Goal: Task Accomplishment & Management: Manage account settings

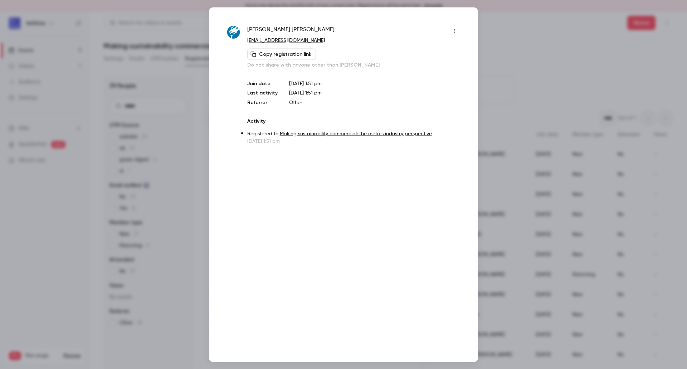
click at [511, 20] on div at bounding box center [343, 184] width 687 height 369
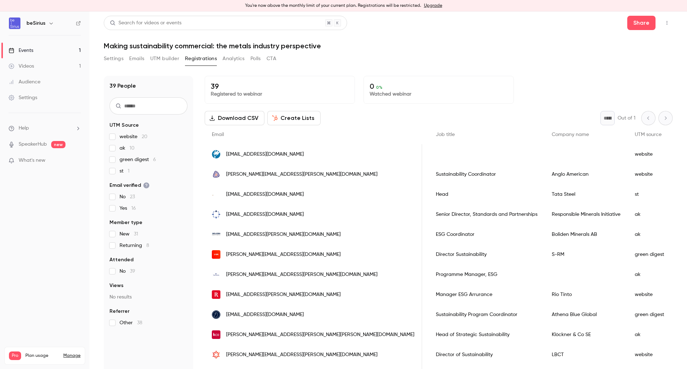
click at [54, 50] on link "Events 1" at bounding box center [44, 51] width 89 height 16
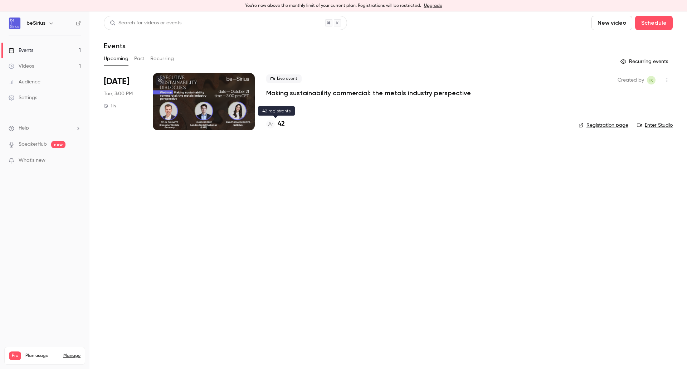
click at [283, 122] on h4 "42" at bounding box center [281, 124] width 7 height 10
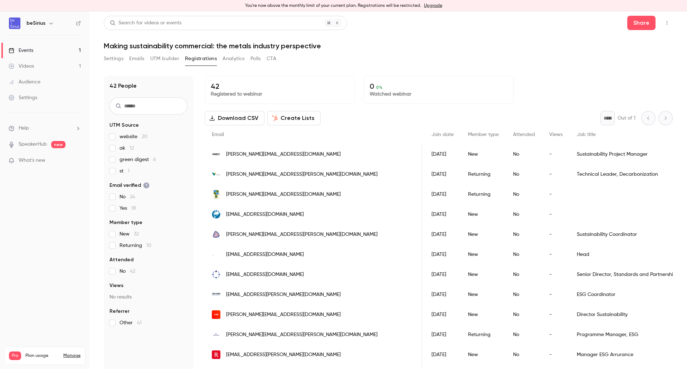
click at [46, 50] on link "Events 1" at bounding box center [44, 51] width 89 height 16
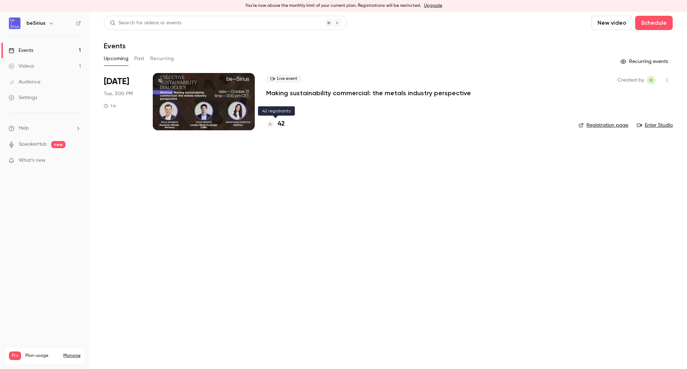
click at [282, 122] on h4 "42" at bounding box center [281, 124] width 7 height 10
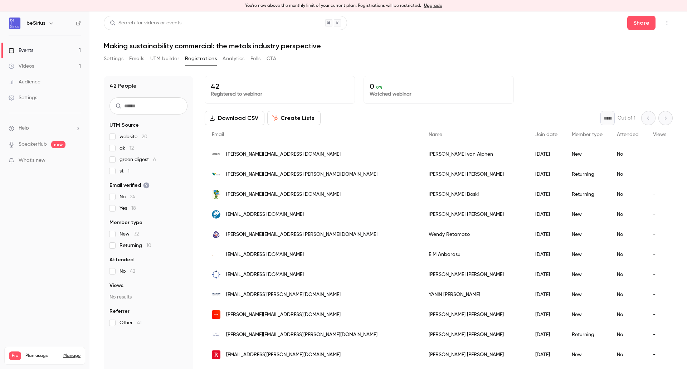
click at [238, 154] on span "[PERSON_NAME][EMAIL_ADDRESS][DOMAIN_NAME]" at bounding box center [283, 155] width 114 height 8
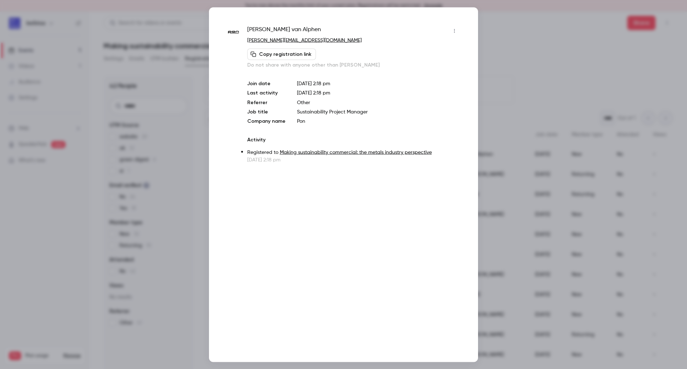
click at [375, 152] on link "Making sustainability commercial: the metals industry perspective" at bounding box center [356, 151] width 152 height 5
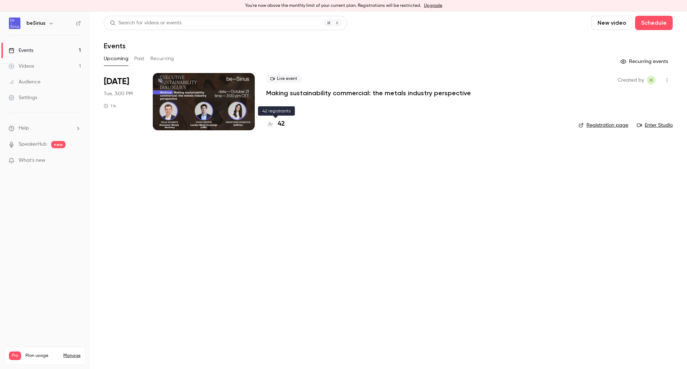
click at [282, 124] on h4 "42" at bounding box center [281, 124] width 7 height 10
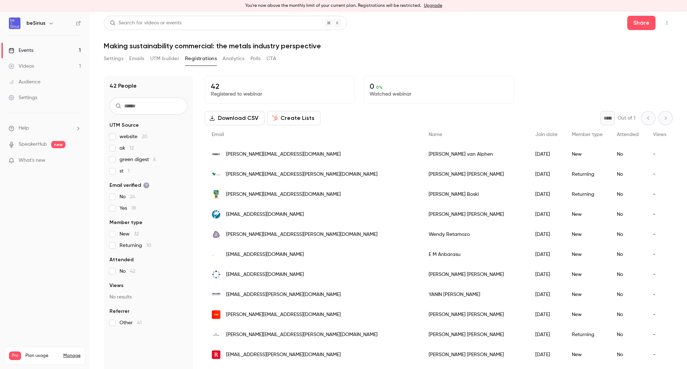
click at [31, 97] on div "Settings" at bounding box center [23, 97] width 29 height 7
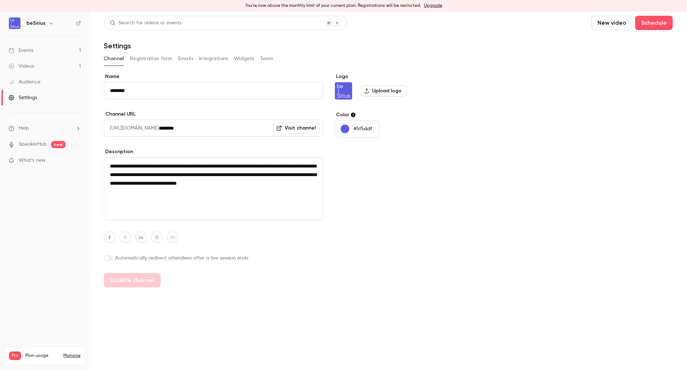
click at [139, 60] on button "Registration form" at bounding box center [151, 58] width 43 height 11
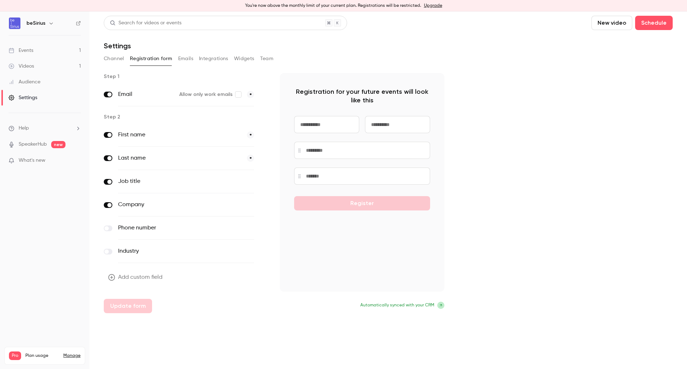
click at [187, 60] on button "Emails" at bounding box center [185, 58] width 15 height 11
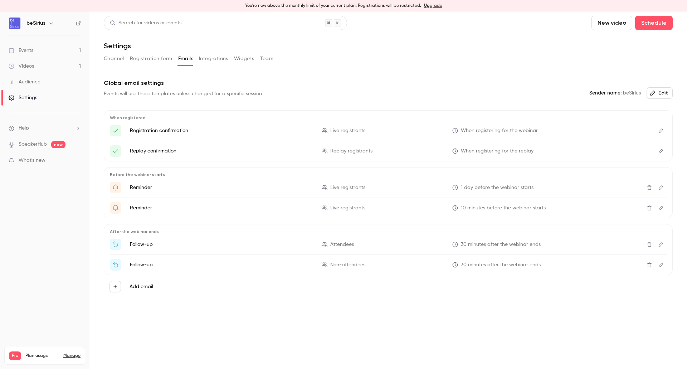
click at [659, 129] on icon "Edit" at bounding box center [661, 130] width 6 height 5
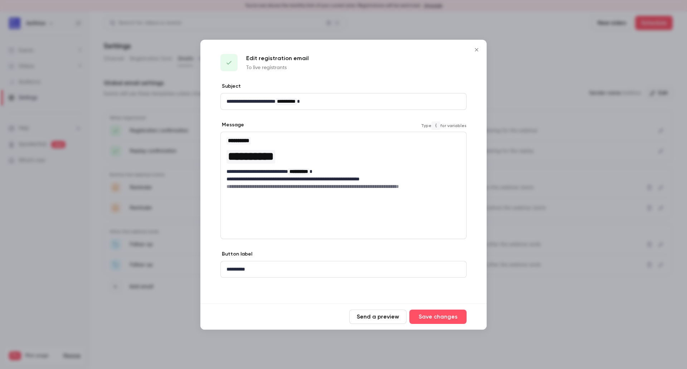
click at [425, 185] on h6 "**********" at bounding box center [343, 186] width 234 height 7
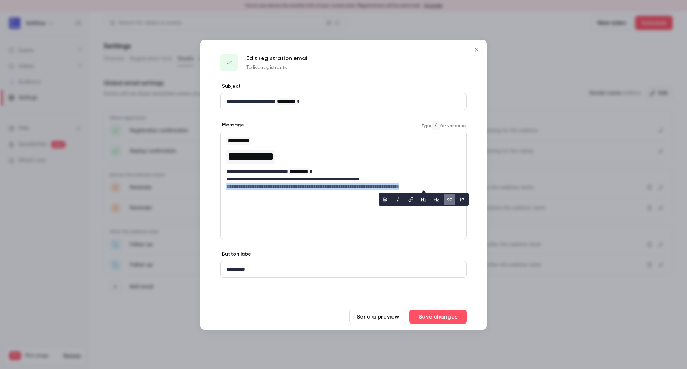
click at [425, 185] on h6 "**********" at bounding box center [343, 186] width 234 height 7
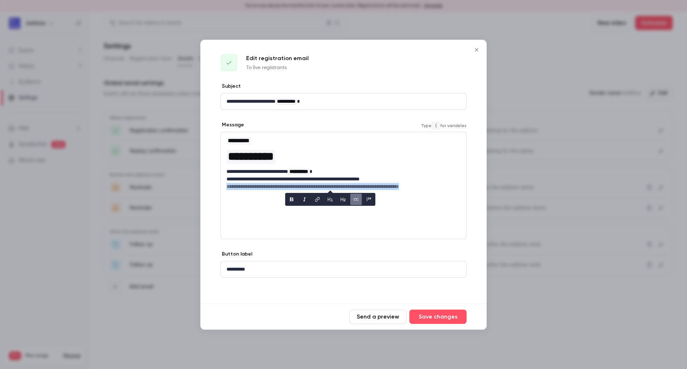
click at [423, 212] on div "**********" at bounding box center [343, 185] width 246 height 107
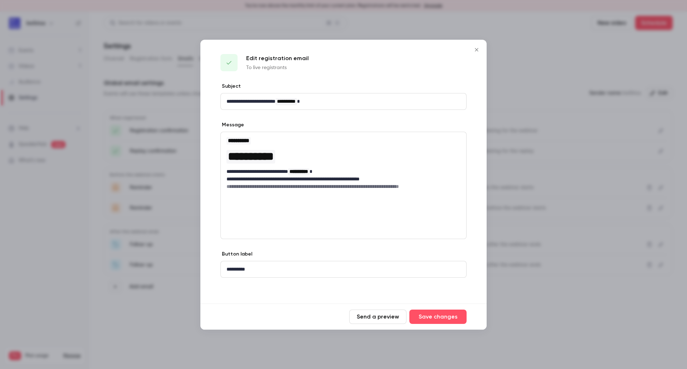
click at [477, 53] on button "Close" at bounding box center [476, 50] width 14 height 14
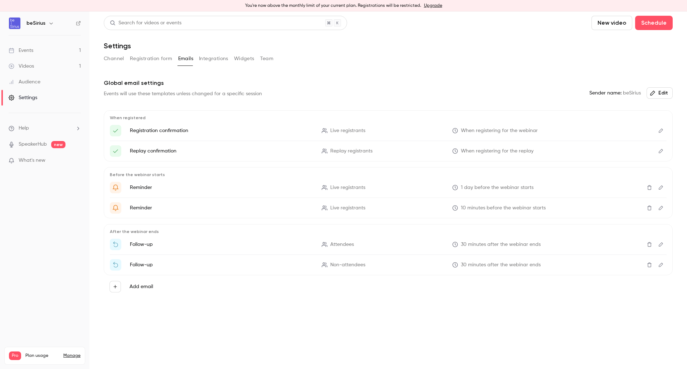
click at [42, 51] on link "Events 1" at bounding box center [44, 51] width 89 height 16
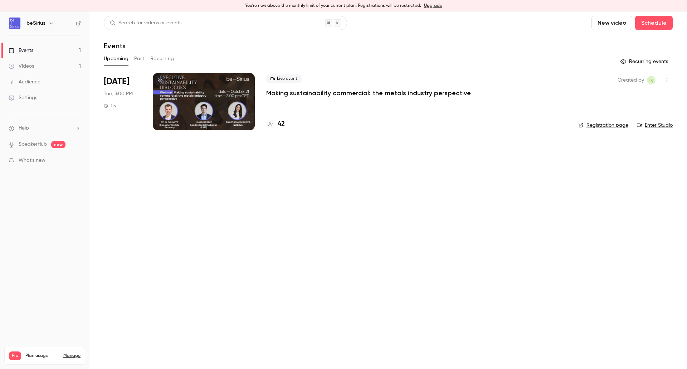
click at [21, 130] on span "Help" at bounding box center [24, 128] width 10 height 8
click at [129, 118] on link "Talk to us" at bounding box center [132, 120] width 78 height 19
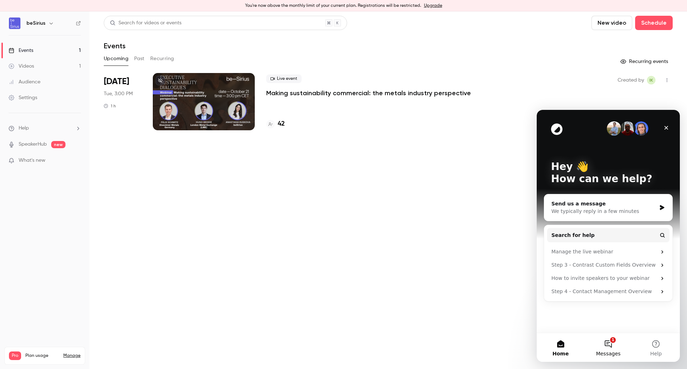
click at [622, 348] on button "1 Messages" at bounding box center [608, 347] width 48 height 29
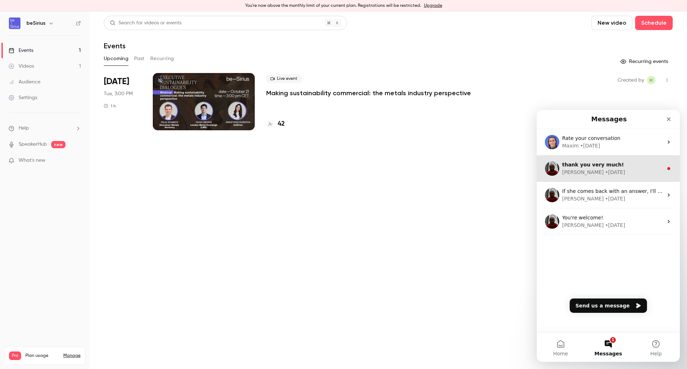
click at [652, 175] on div "Salim • 1w ago" at bounding box center [612, 172] width 101 height 8
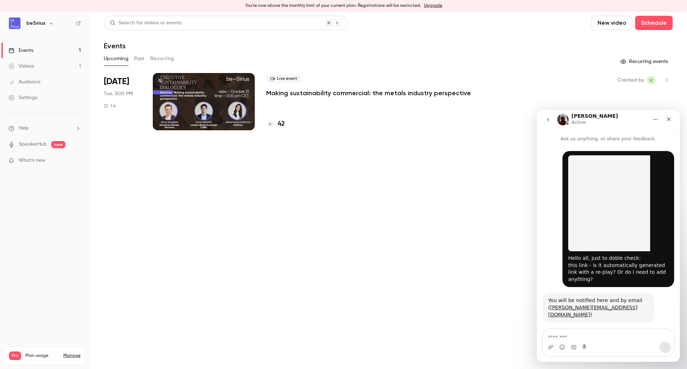
scroll to position [6, 0]
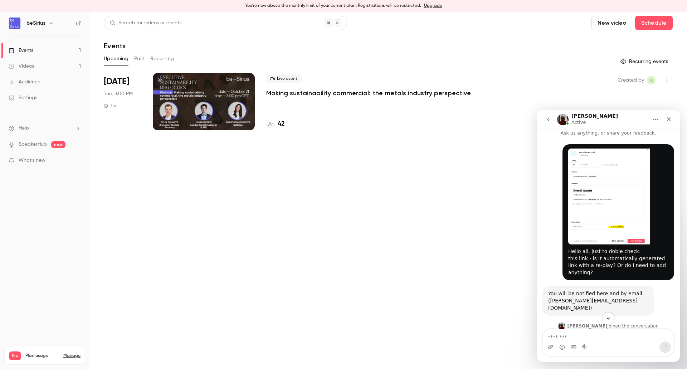
click at [549, 116] on button "go back" at bounding box center [548, 120] width 14 height 14
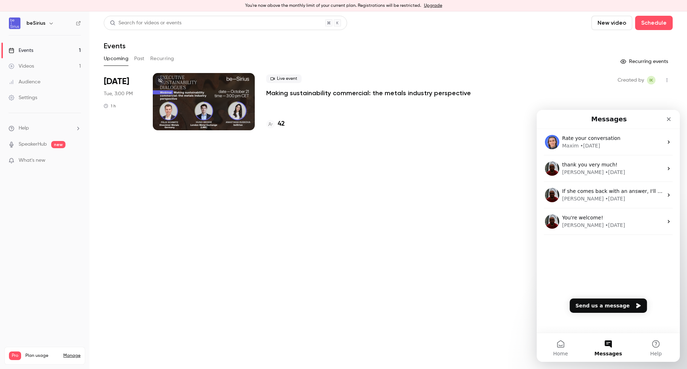
scroll to position [0, 0]
click at [612, 299] on button "Send us a message" at bounding box center [607, 305] width 77 height 14
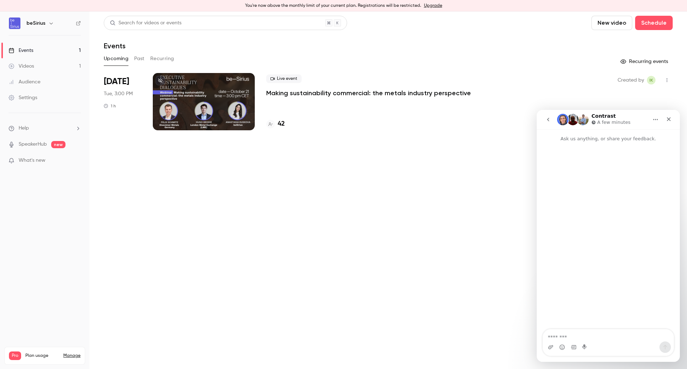
type textarea "*"
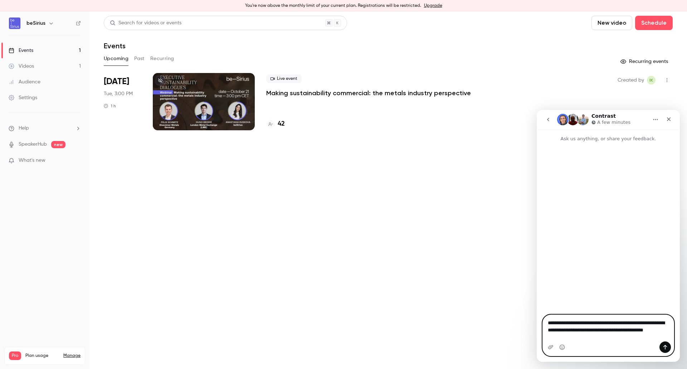
click at [565, 339] on textarea "**********" at bounding box center [608, 328] width 131 height 26
type textarea "**********"
click at [550, 347] on icon "Upload attachment" at bounding box center [550, 347] width 5 height 4
click at [667, 347] on icon "Send a message…" at bounding box center [665, 347] width 6 height 6
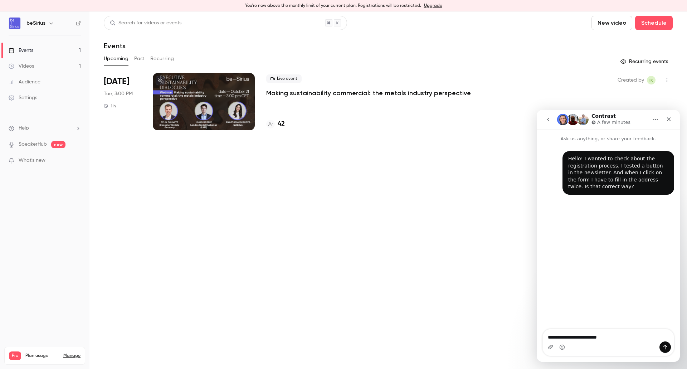
type textarea "**********"
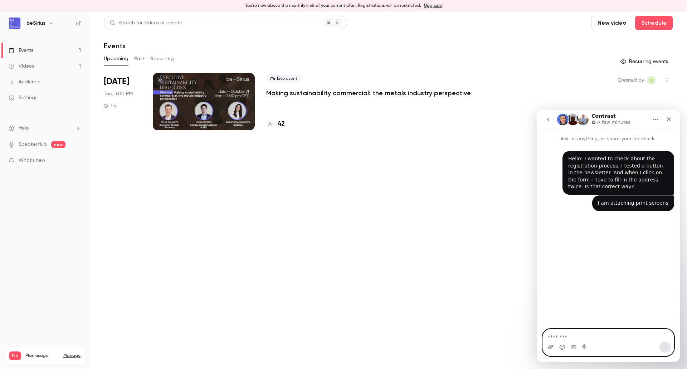
click at [548, 347] on icon "Upload attachment" at bounding box center [551, 347] width 6 height 6
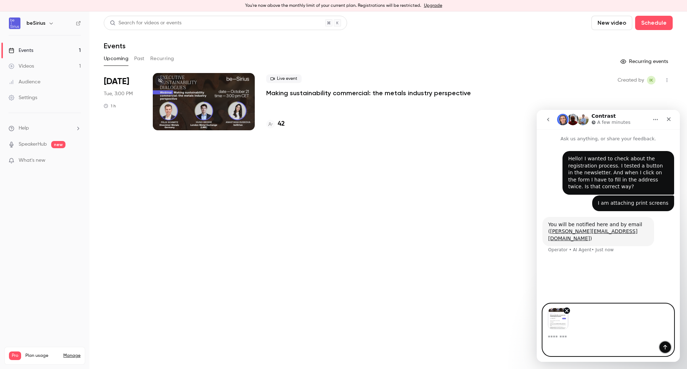
click at [661, 346] on button "Send a message…" at bounding box center [664, 346] width 11 height 11
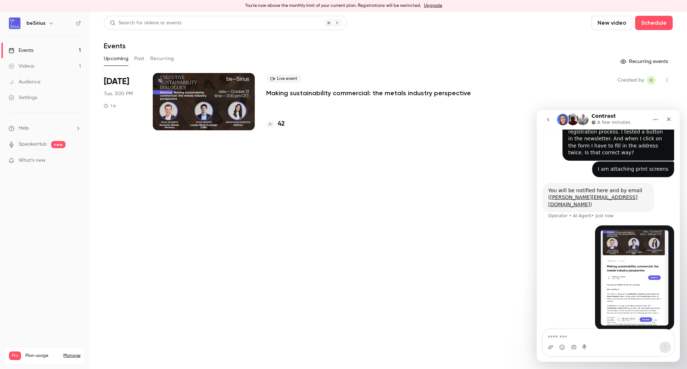
scroll to position [35, 0]
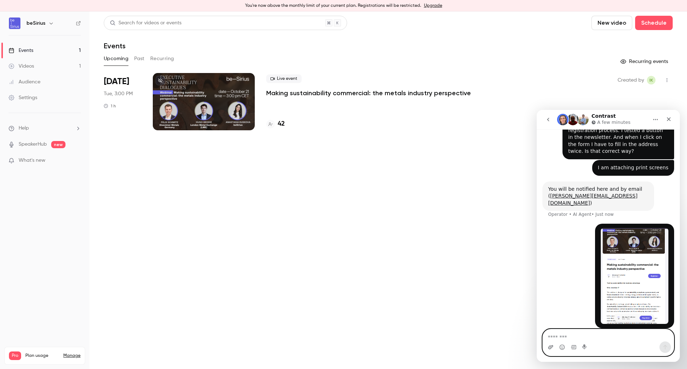
click at [550, 348] on icon "Upload attachment" at bounding box center [551, 347] width 6 height 6
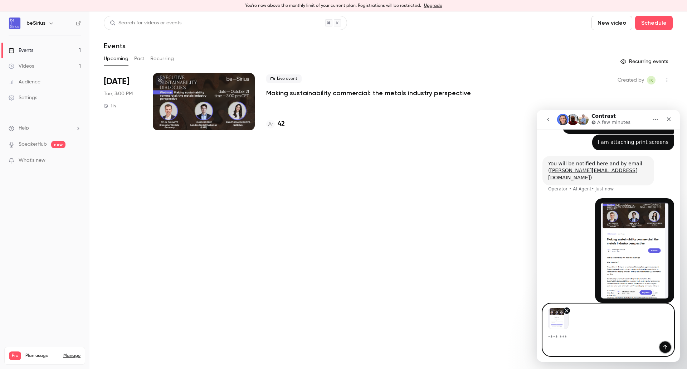
click at [661, 347] on button "Send a message…" at bounding box center [664, 346] width 11 height 11
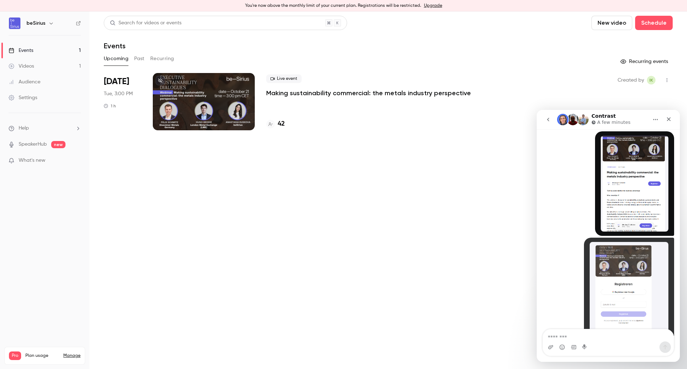
scroll to position [141, 0]
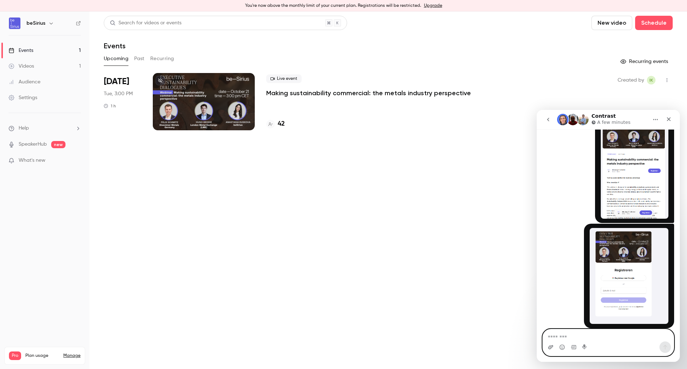
click at [549, 348] on icon "Upload attachment" at bounding box center [551, 347] width 6 height 6
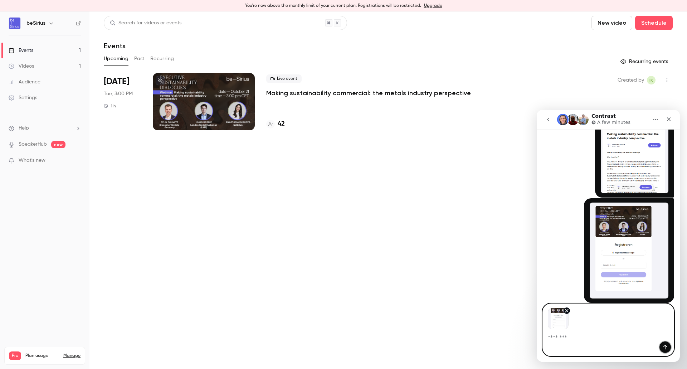
click at [665, 346] on icon "Send a message…" at bounding box center [665, 347] width 6 height 6
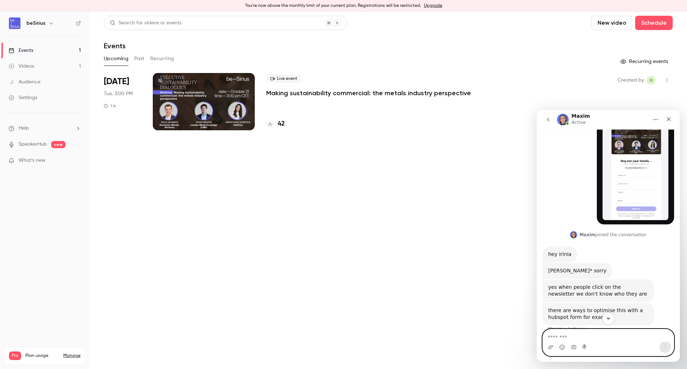
scroll to position [346, 0]
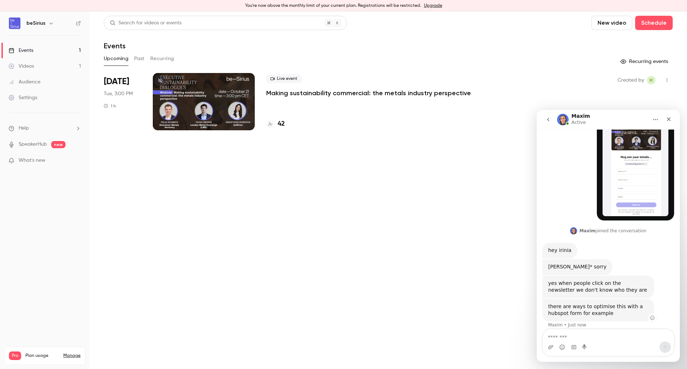
click at [611, 306] on div "there are ways to optimise this with a hubspot form for example" at bounding box center [598, 310] width 100 height 14
click at [613, 307] on div "there are ways to optimise this with a hubspot form for example" at bounding box center [598, 310] width 100 height 14
click at [609, 341] on textarea "Message…" at bounding box center [608, 335] width 131 height 12
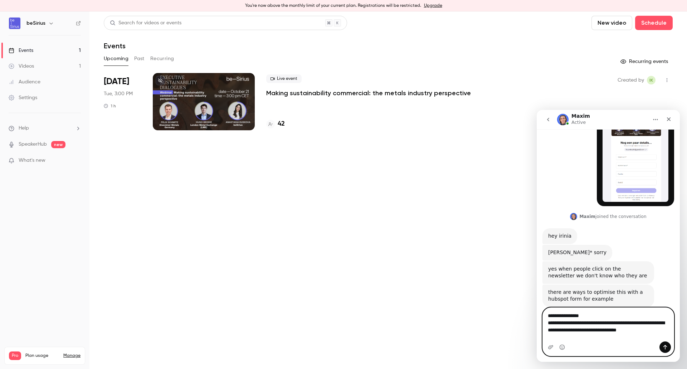
scroll to position [368, 0]
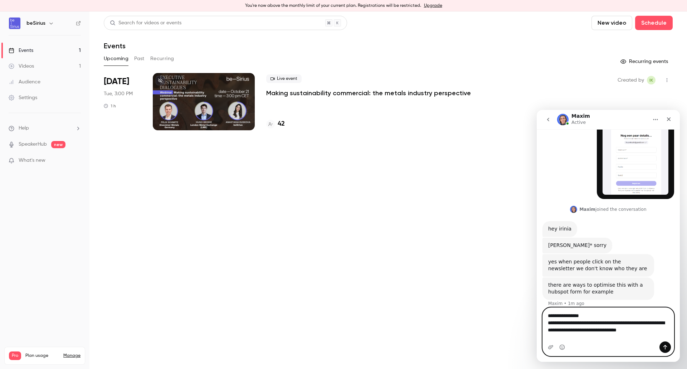
click at [551, 310] on textarea "**********" at bounding box center [608, 325] width 131 height 34
click at [605, 314] on textarea "**********" at bounding box center [608, 325] width 131 height 34
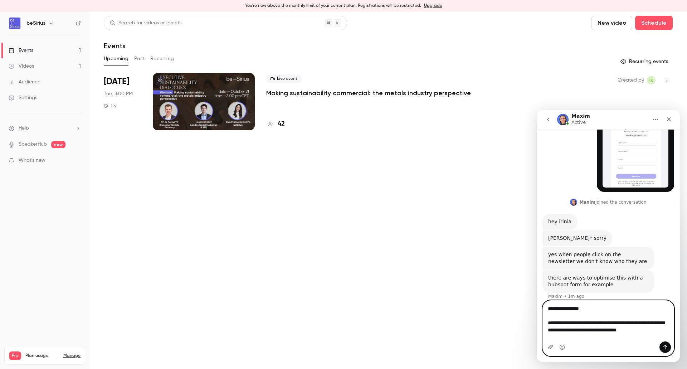
drag, startPoint x: 567, startPoint y: 322, endPoint x: 543, endPoint y: 319, distance: 23.8
click at [543, 319] on textarea "**********" at bounding box center [608, 320] width 131 height 41
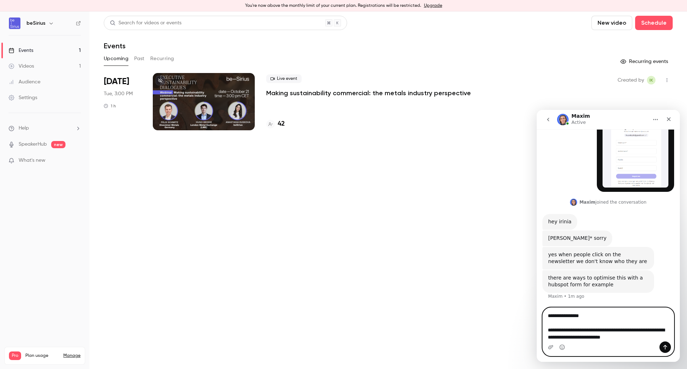
click at [585, 322] on textarea "**********" at bounding box center [608, 328] width 131 height 41
click at [614, 320] on textarea "**********" at bounding box center [608, 328] width 131 height 41
click at [639, 324] on textarea "**********" at bounding box center [608, 328] width 131 height 41
drag, startPoint x: 571, startPoint y: 329, endPoint x: 590, endPoint y: 335, distance: 20.2
click at [565, 334] on textarea "**********" at bounding box center [608, 328] width 131 height 41
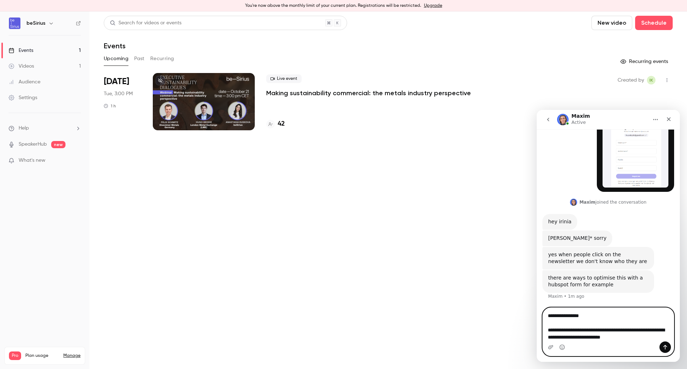
click at [624, 331] on textarea "**********" at bounding box center [608, 328] width 131 height 41
click at [629, 330] on textarea "**********" at bounding box center [608, 328] width 131 height 41
type textarea "**********"
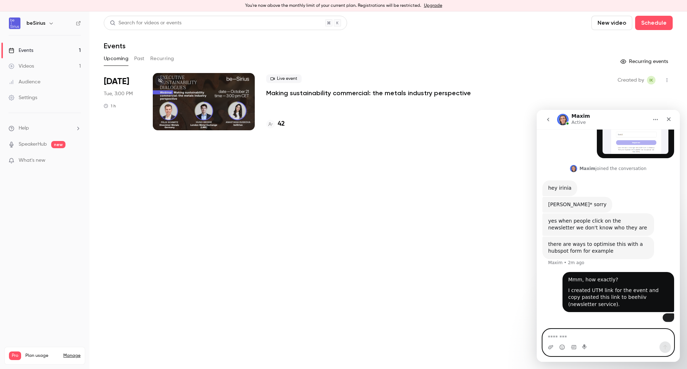
scroll to position [483, 0]
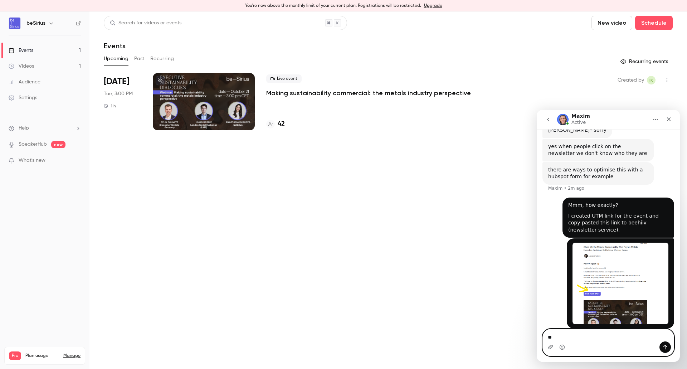
type textarea "*"
click at [594, 274] on img "user says…" at bounding box center [620, 283] width 96 height 82
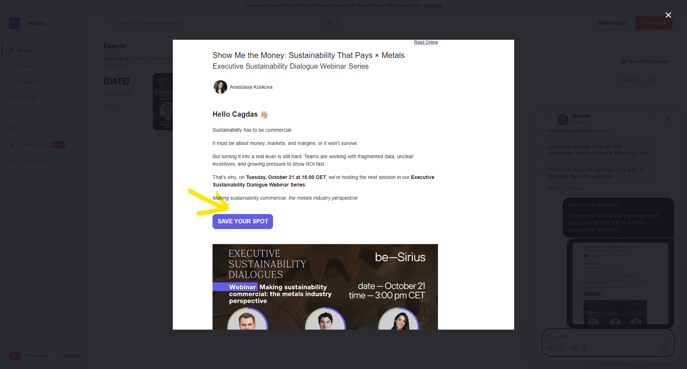
click at [533, 28] on div "Intercom messenger" at bounding box center [343, 184] width 687 height 369
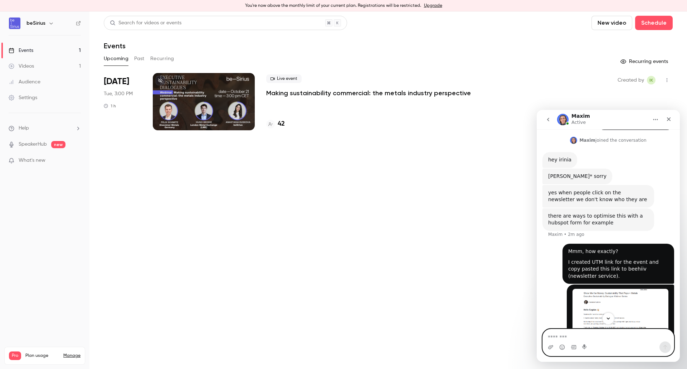
scroll to position [483, 0]
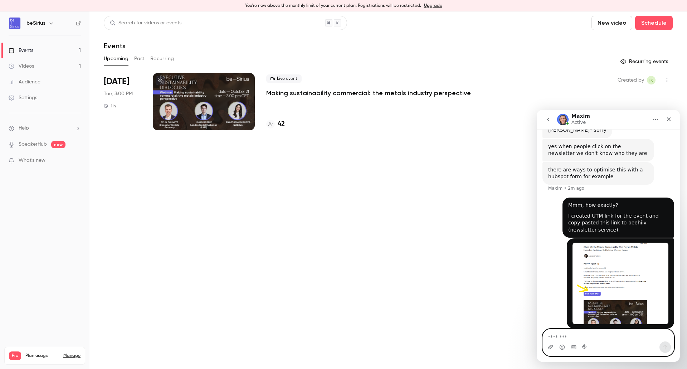
click at [284, 126] on h4 "42" at bounding box center [281, 124] width 7 height 10
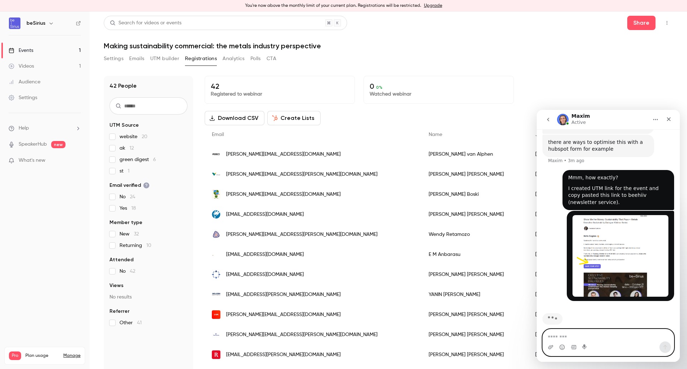
scroll to position [483, 0]
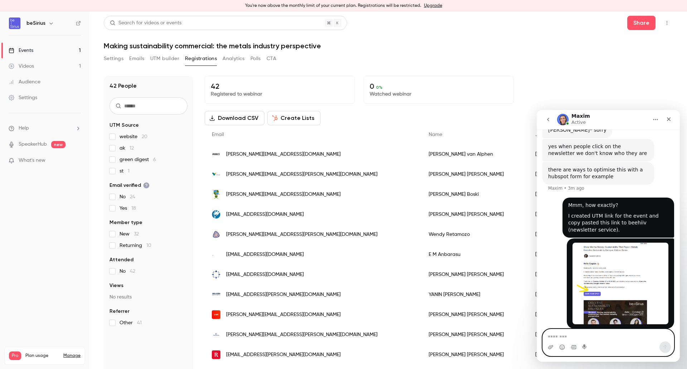
click at [626, 257] on img "user says…" at bounding box center [620, 283] width 96 height 82
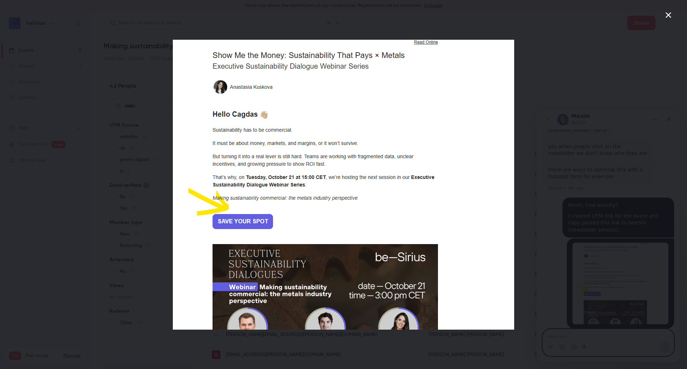
click at [556, 86] on div "Intercom messenger" at bounding box center [343, 184] width 687 height 369
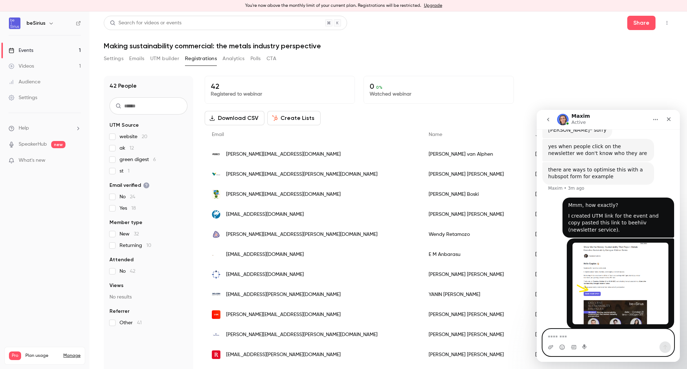
click at [559, 334] on textarea "Message…" at bounding box center [608, 335] width 131 height 12
type textarea "*"
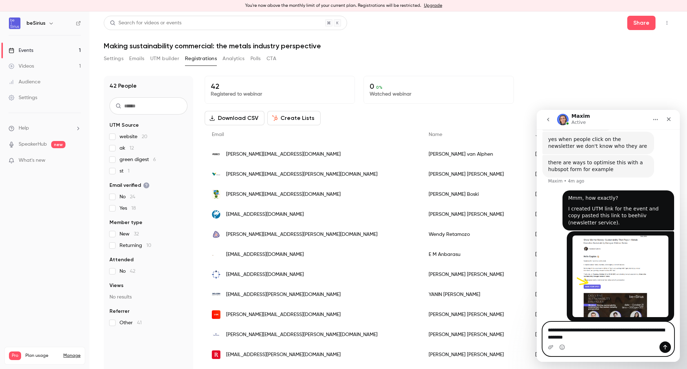
scroll to position [518, 0]
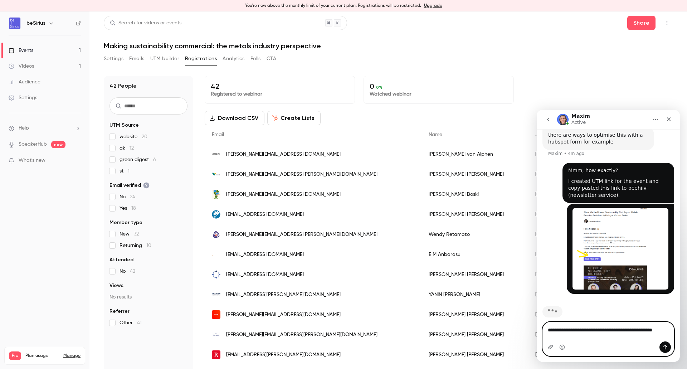
type textarea "**********"
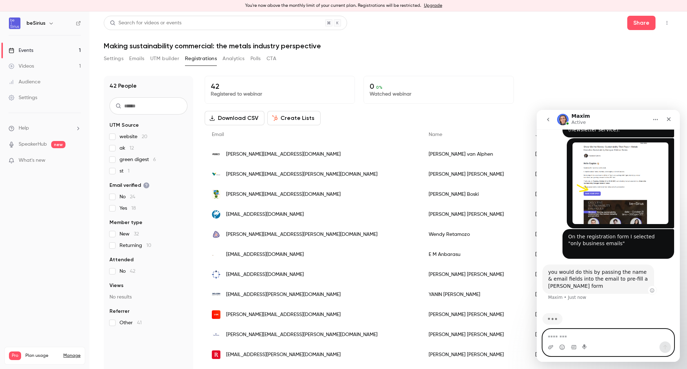
scroll to position [576, 0]
click at [634, 289] on div "you would do this by passing the name & email fields into the email to pre-fill…" at bounding box center [608, 286] width 132 height 45
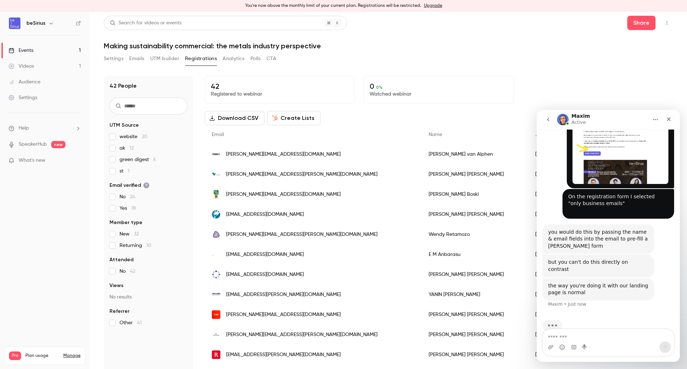
scroll to position [588, 0]
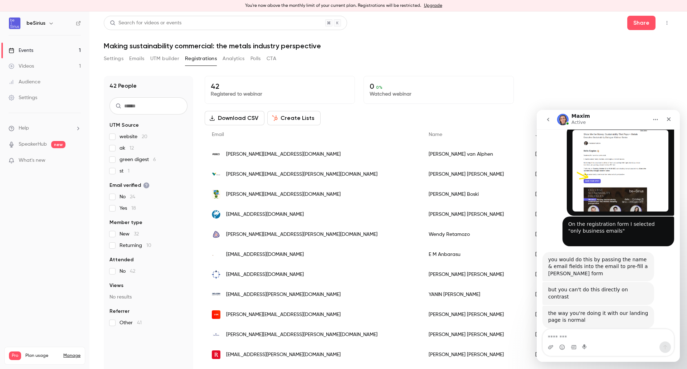
click at [49, 46] on link "Events 1" at bounding box center [44, 51] width 89 height 16
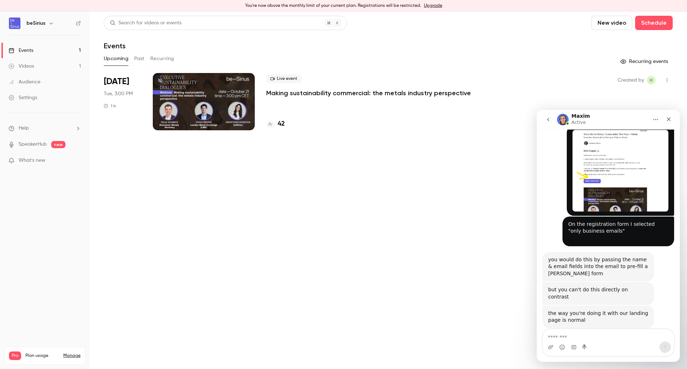
click at [198, 117] on div at bounding box center [204, 101] width 102 height 57
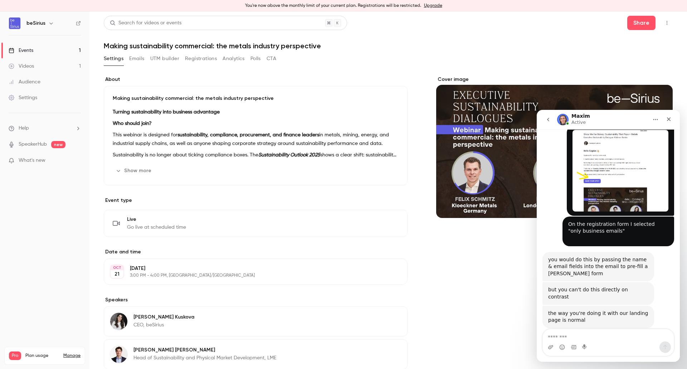
click at [327, 131] on p "This webinar is designed for sustainability, compliance, procurement, and finan…" at bounding box center [256, 139] width 286 height 17
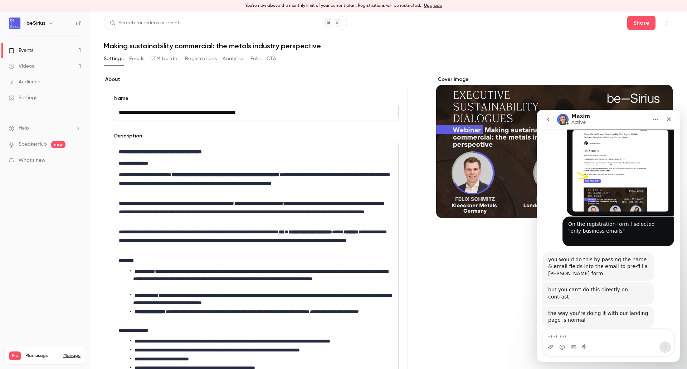
click at [136, 62] on button "Emails" at bounding box center [136, 58] width 15 height 11
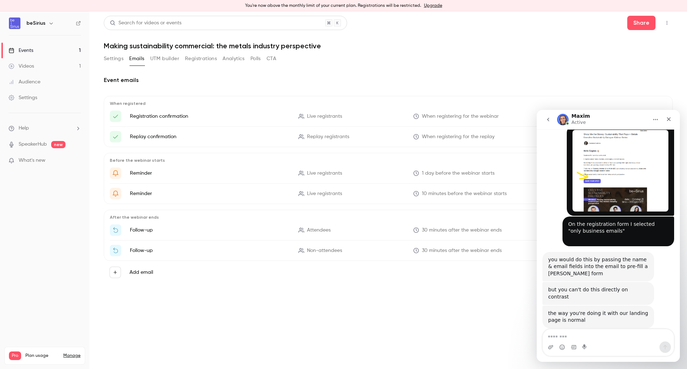
click at [162, 55] on button "UTM builder" at bounding box center [164, 58] width 29 height 11
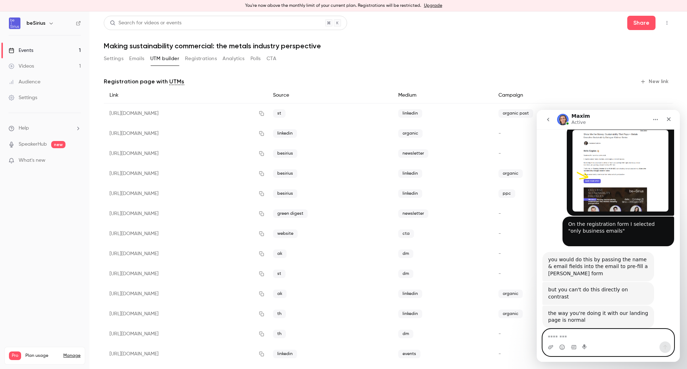
drag, startPoint x: 584, startPoint y: 333, endPoint x: 603, endPoint y: 335, distance: 19.4
click at [585, 334] on textarea "Message…" at bounding box center [608, 335] width 131 height 12
click at [40, 51] on link "Events 1" at bounding box center [44, 51] width 89 height 16
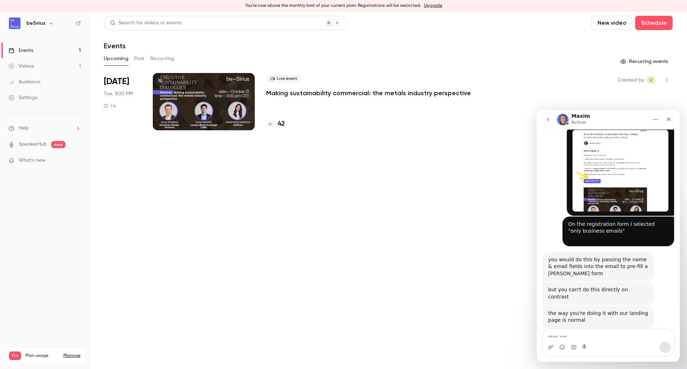
click at [46, 66] on link "Videos 1" at bounding box center [44, 66] width 89 height 16
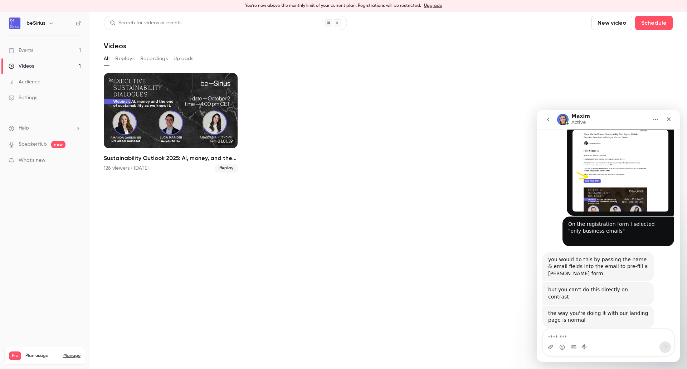
click at [50, 96] on link "Settings" at bounding box center [44, 98] width 89 height 16
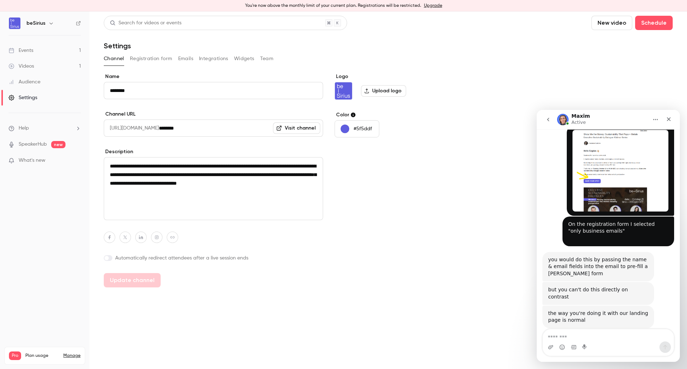
click at [140, 61] on button "Registration form" at bounding box center [151, 58] width 43 height 11
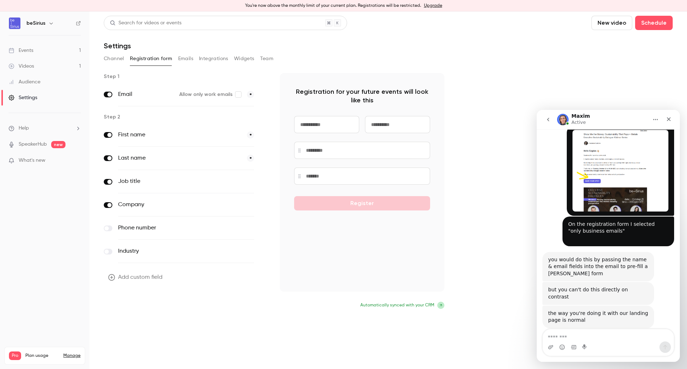
click at [122, 306] on button "Update form" at bounding box center [128, 306] width 48 height 14
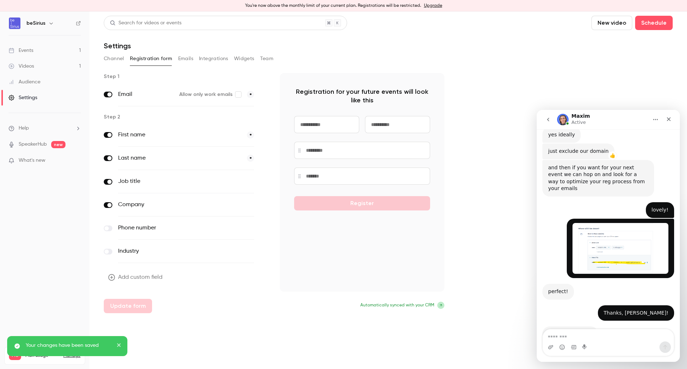
scroll to position [1107, 0]
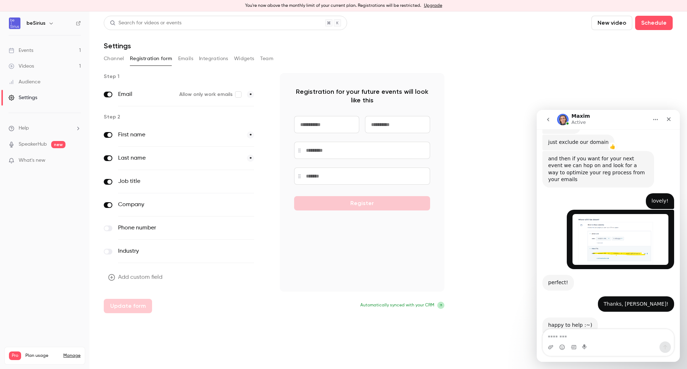
click at [26, 52] on div "Events" at bounding box center [21, 50] width 25 height 7
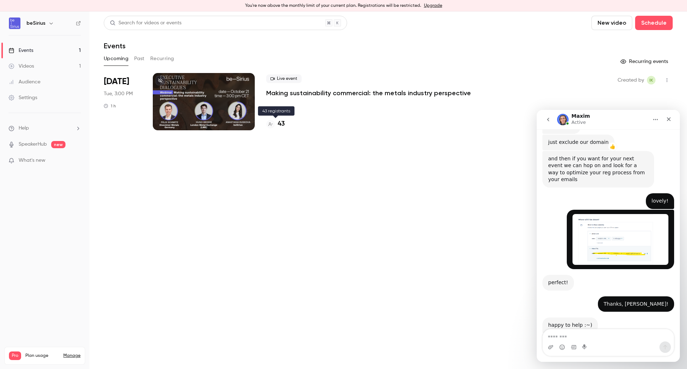
click at [281, 127] on h4 "43" at bounding box center [281, 124] width 7 height 10
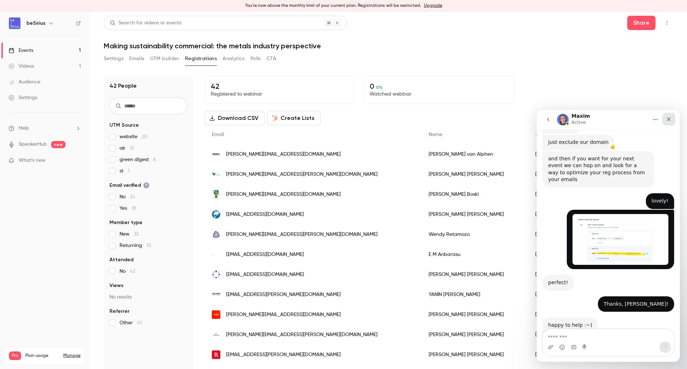
click at [668, 119] on icon "Close" at bounding box center [669, 119] width 6 height 6
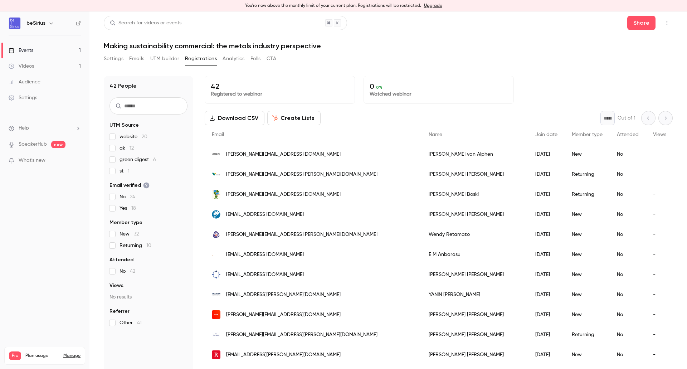
click at [138, 109] on input "text" at bounding box center [148, 105] width 78 height 17
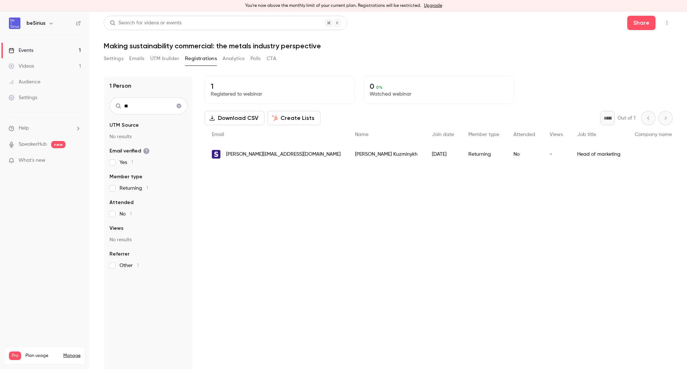
type input "*"
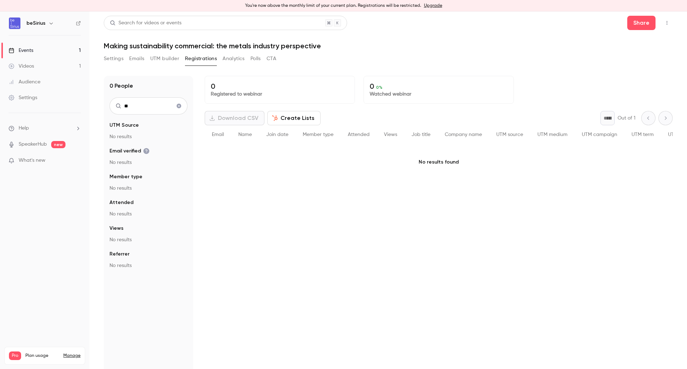
type input "*"
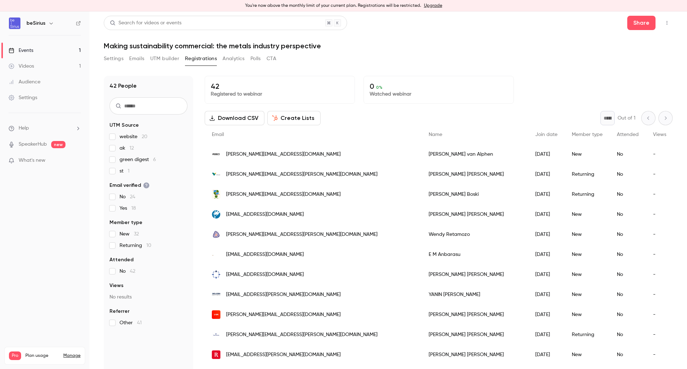
drag, startPoint x: 491, startPoint y: 51, endPoint x: 482, endPoint y: 54, distance: 8.8
click at [491, 52] on div "Search for videos or events Share Making sustainability commercial: the metals …" at bounding box center [388, 194] width 569 height 357
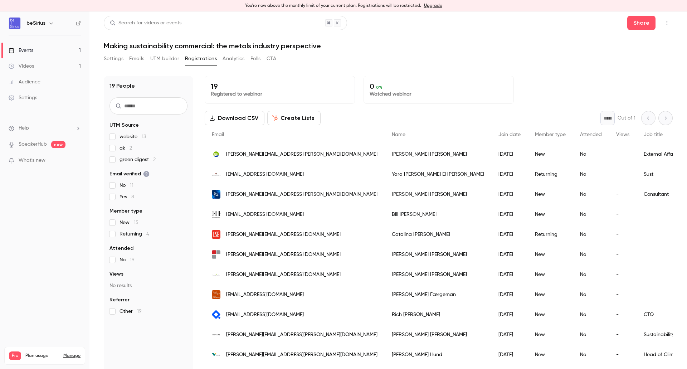
click at [31, 131] on li "Help" at bounding box center [45, 128] width 72 height 8
click at [124, 122] on link "Talk to us" at bounding box center [132, 120] width 78 height 19
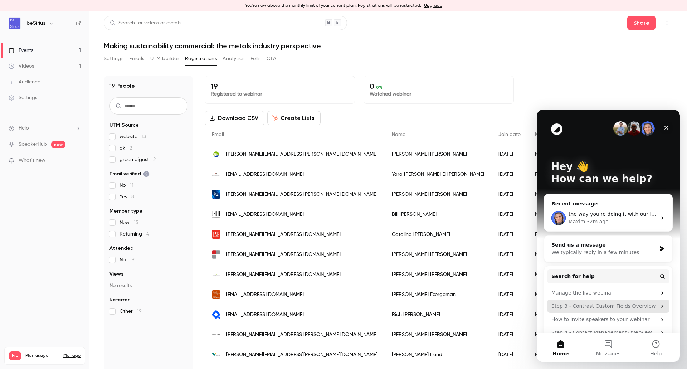
scroll to position [13, 0]
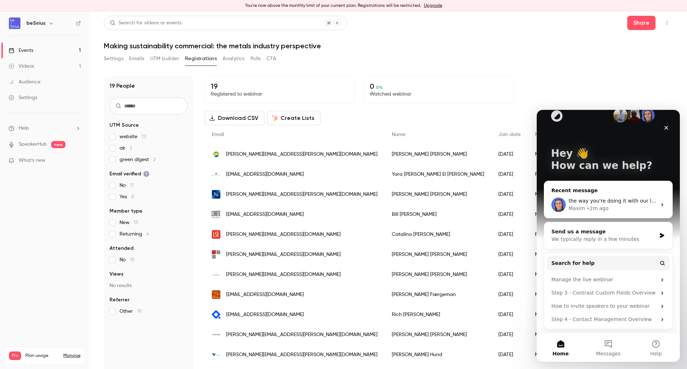
click at [615, 207] on div "Maxim • 2m ago" at bounding box center [612, 209] width 88 height 8
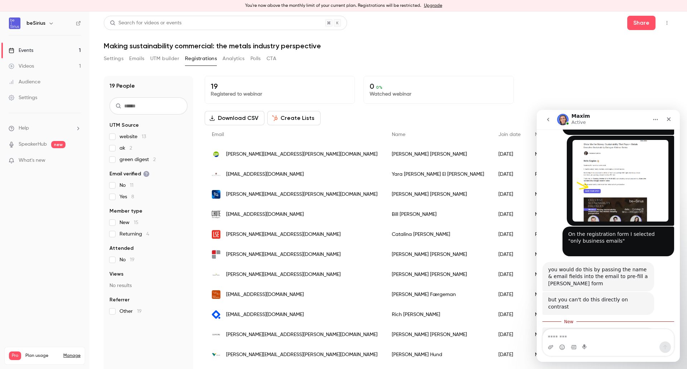
scroll to position [600, 0]
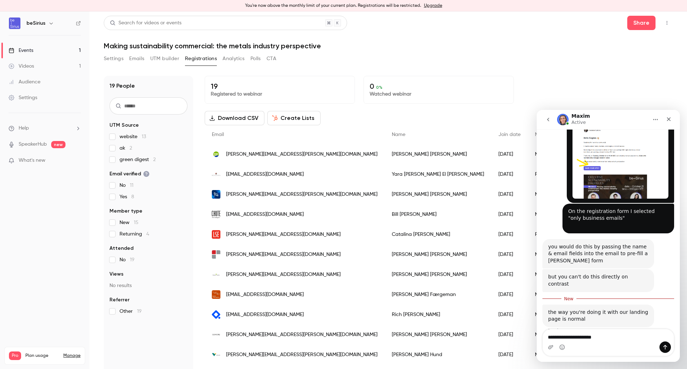
type textarea "**********"
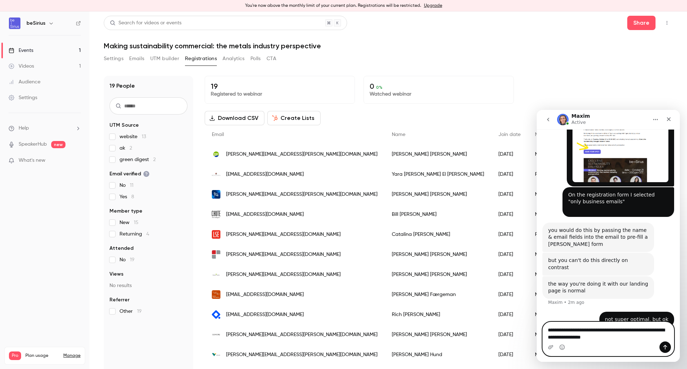
scroll to position [624, 0]
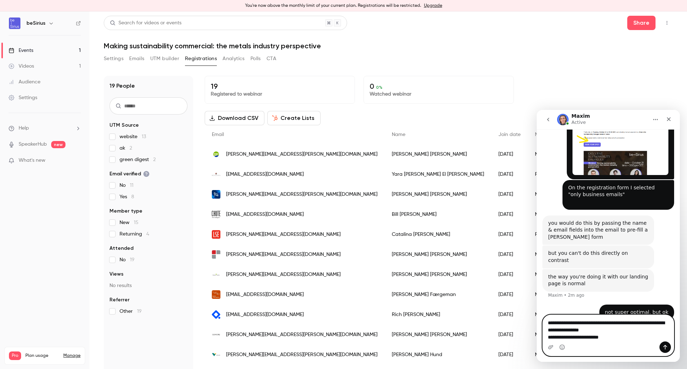
type textarea "**********"
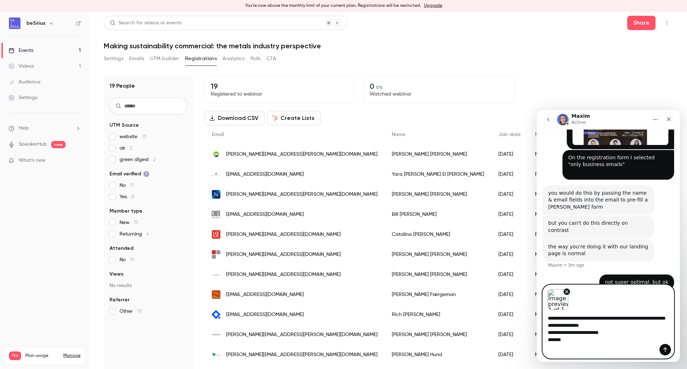
scroll to position [681, 0]
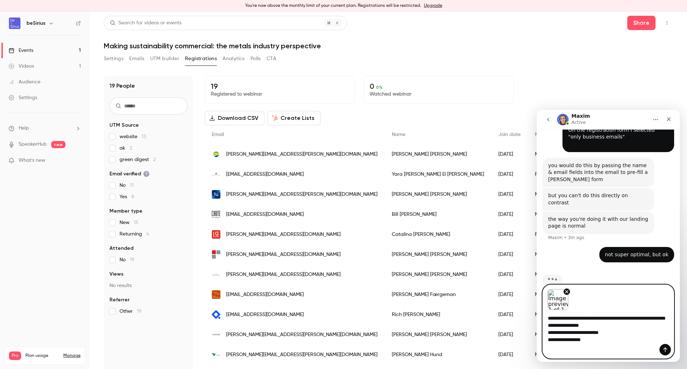
type textarea "**********"
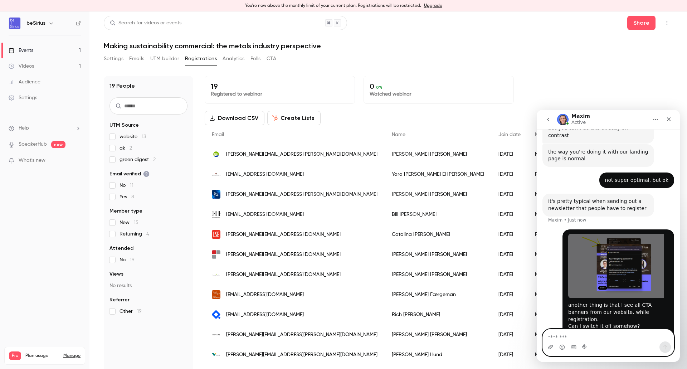
scroll to position [776, 0]
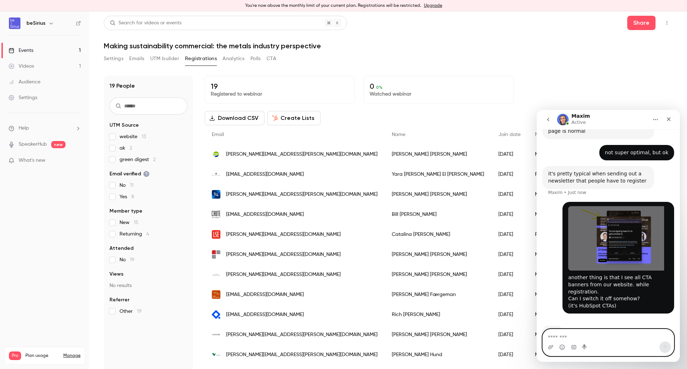
click at [599, 225] on img "user says…" at bounding box center [616, 238] width 96 height 65
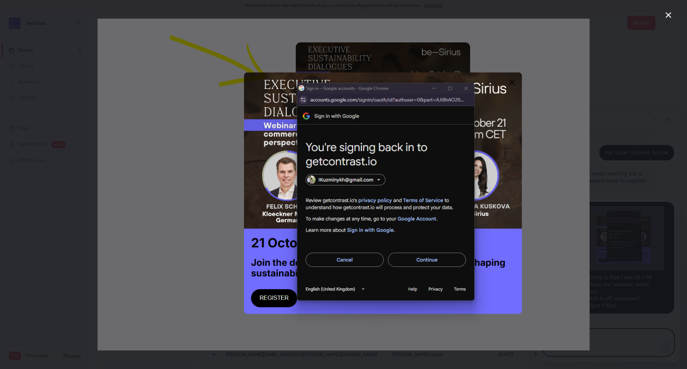
scroll to position [0, 0]
click at [549, 119] on img "Close" at bounding box center [344, 185] width 492 height 332
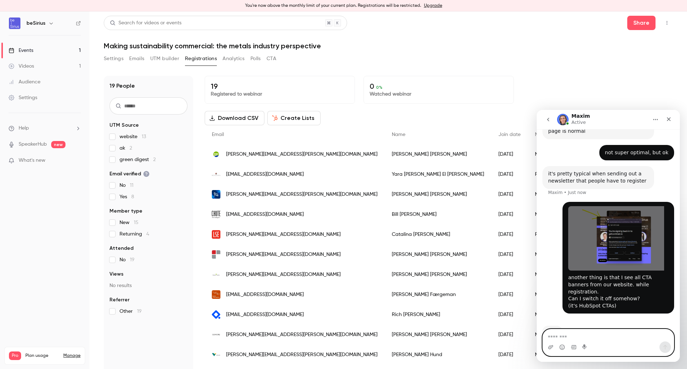
click at [570, 337] on textarea "Message…" at bounding box center [608, 335] width 131 height 12
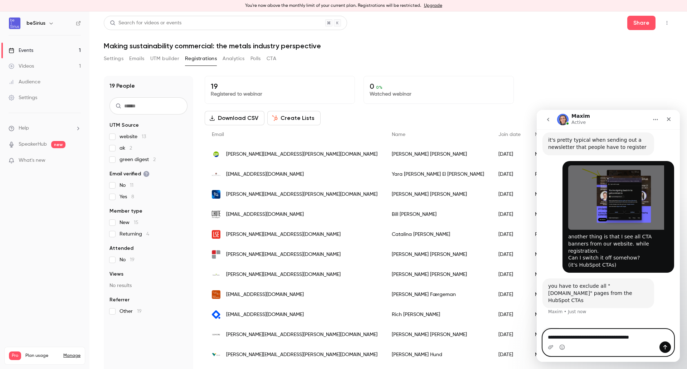
scroll to position [811, 0]
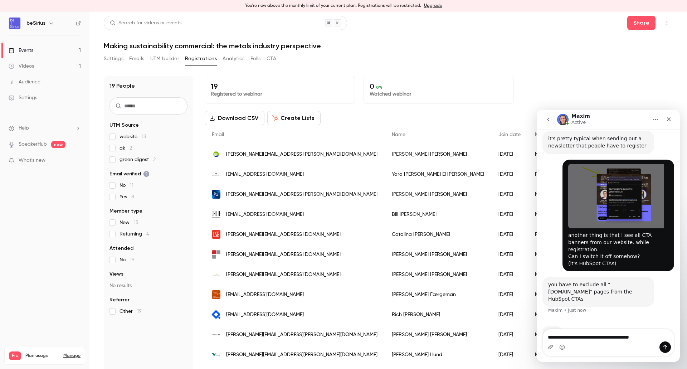
drag, startPoint x: 614, startPoint y: 336, endPoint x: 601, endPoint y: 349, distance: 17.7
click at [601, 349] on div "Intercom messenger" at bounding box center [608, 346] width 131 height 11
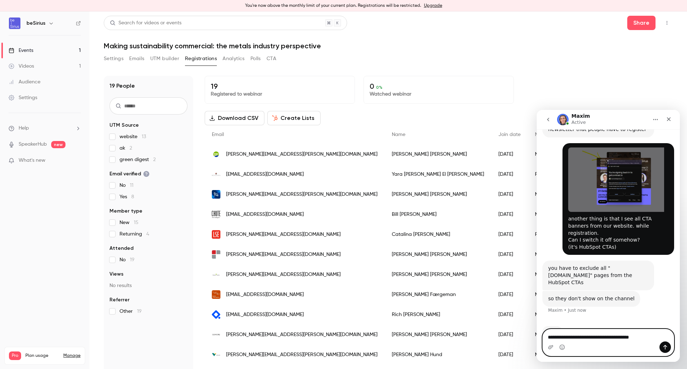
click at [572, 337] on textarea "**********" at bounding box center [608, 335] width 131 height 12
type textarea "*******"
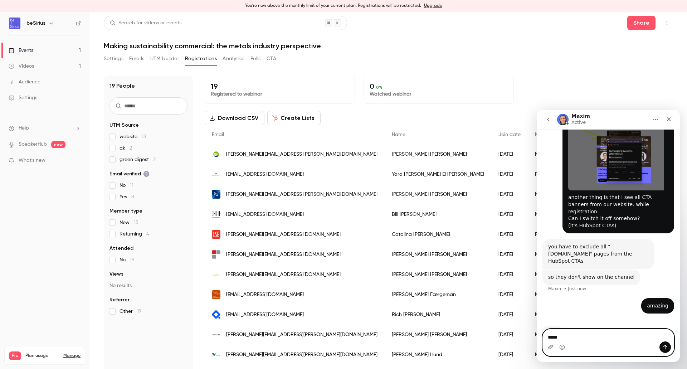
type textarea "******"
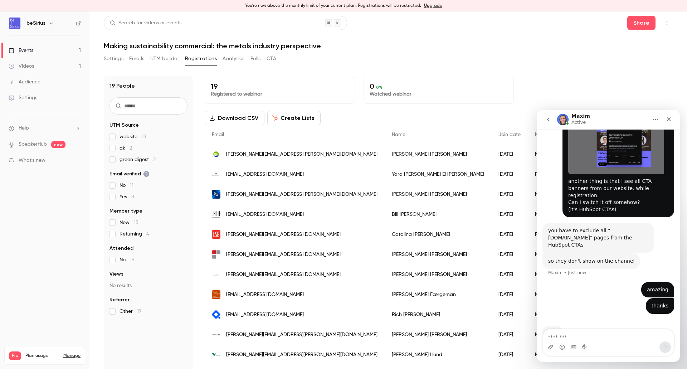
scroll to position [838, 0]
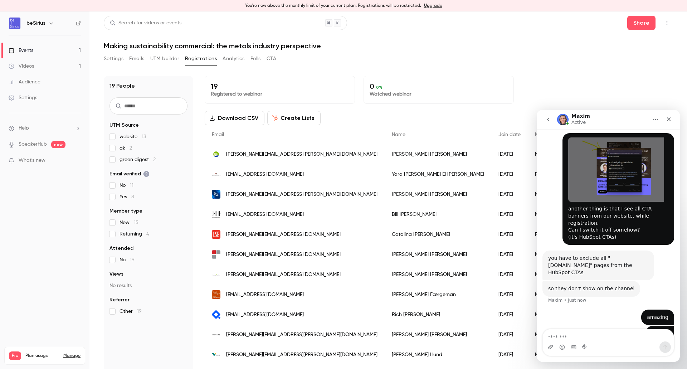
drag, startPoint x: 550, startPoint y: 217, endPoint x: 572, endPoint y: 215, distance: 21.1
drag, startPoint x: 550, startPoint y: 244, endPoint x: 594, endPoint y: 242, distance: 44.8
click at [594, 255] on div "you have to exclude all "watch.getcontrast.io" pages from the HubSpot CTAs" at bounding box center [598, 265] width 100 height 21
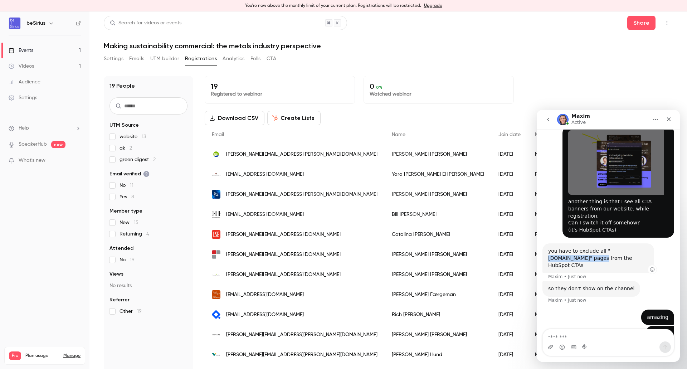
copy div "watch.getcontrast.io"
click at [614, 340] on textarea "Message…" at bounding box center [608, 335] width 131 height 12
type textarea "*****"
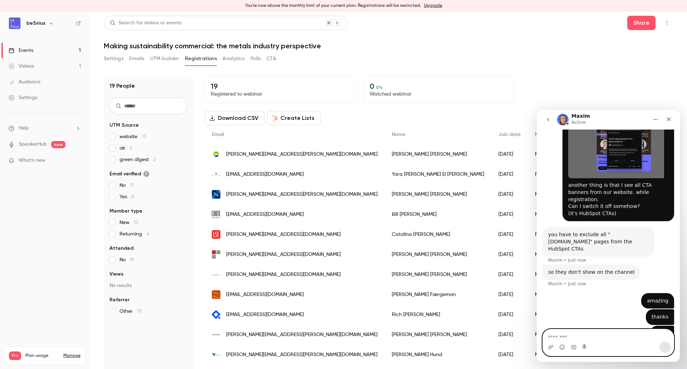
click at [583, 339] on textarea "Message…" at bounding box center [608, 335] width 131 height 12
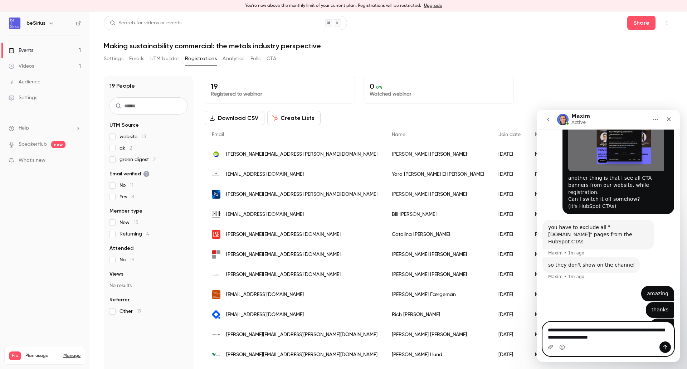
type textarea "**********"
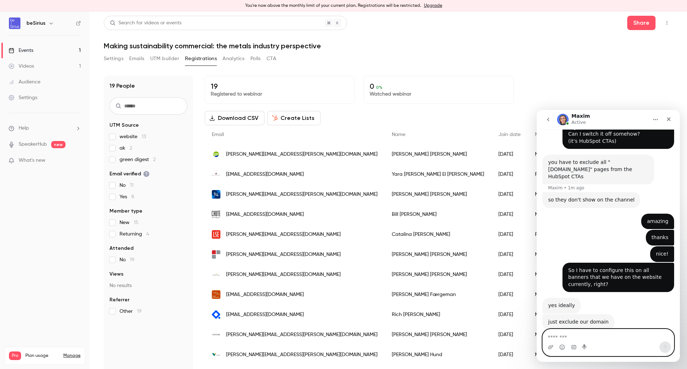
scroll to position [950, 0]
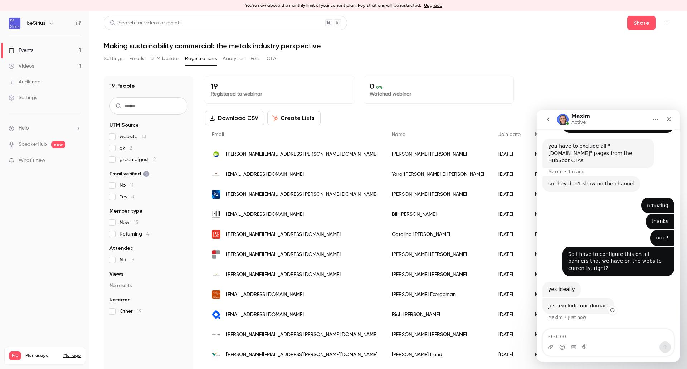
drag, startPoint x: 578, startPoint y: 279, endPoint x: 602, endPoint y: 280, distance: 24.3
click at [610, 308] on icon "Add reaction" at bounding box center [612, 310] width 5 height 5
click at [558, 289] on span "👍" at bounding box center [553, 294] width 10 height 10
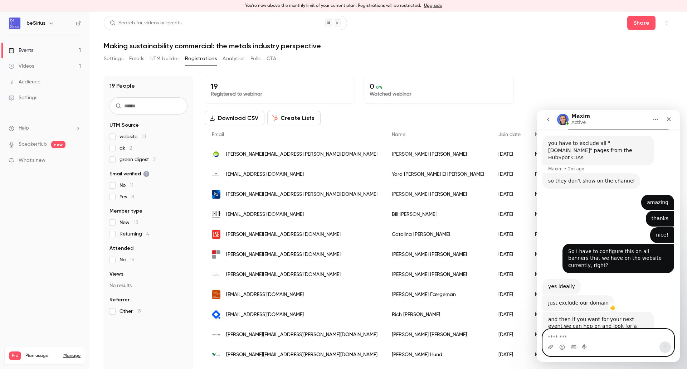
click at [593, 336] on textarea "Message…" at bounding box center [608, 335] width 131 height 12
drag, startPoint x: 615, startPoint y: 298, endPoint x: 616, endPoint y: 308, distance: 9.8
click at [613, 316] on div "and then if you want for your next event we can hop on and look for a way to op…" at bounding box center [598, 330] width 100 height 28
click at [601, 339] on textarea "Message…" at bounding box center [608, 335] width 131 height 12
type textarea "*"
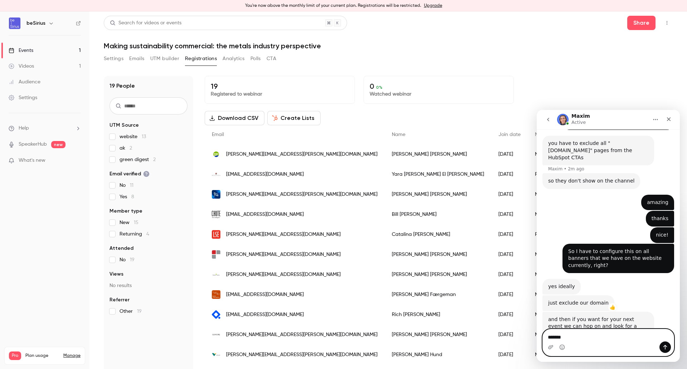
type textarea "*******"
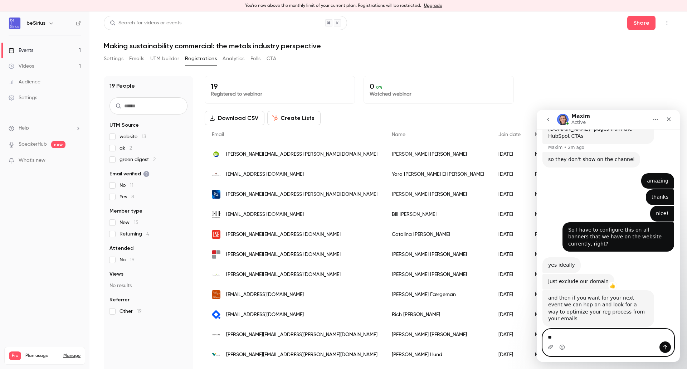
type textarea "*"
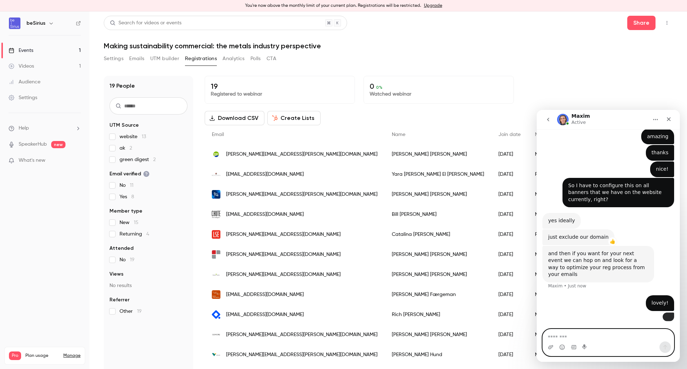
scroll to position [1034, 0]
click at [668, 316] on img "user says…" at bounding box center [668, 316] width 0 height 0
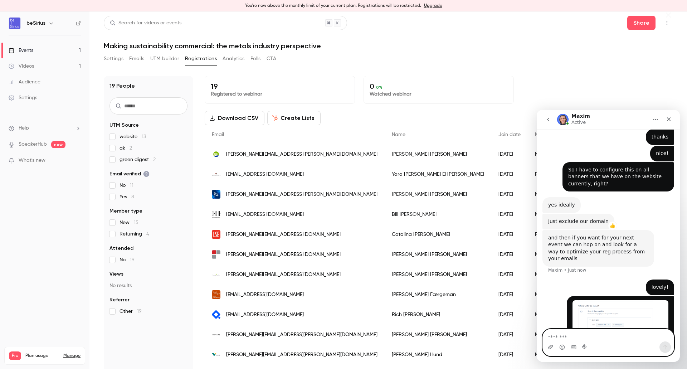
scroll to position [0, 0]
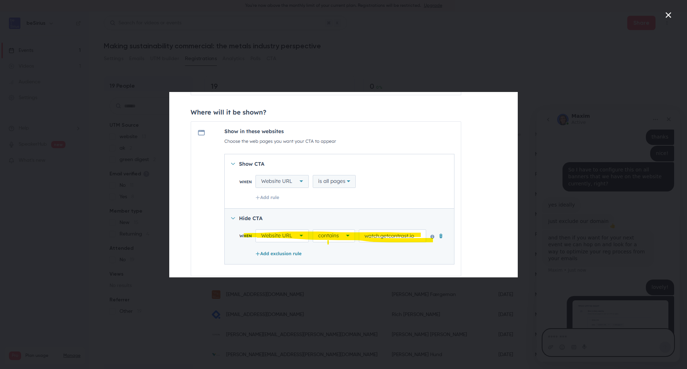
click at [570, 199] on div "Intercom messenger" at bounding box center [343, 184] width 687 height 369
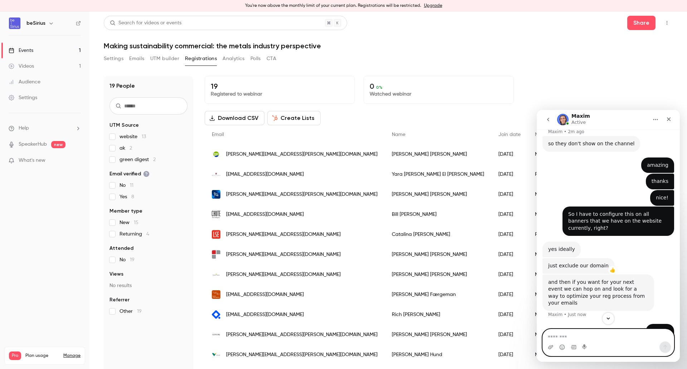
scroll to position [1034, 0]
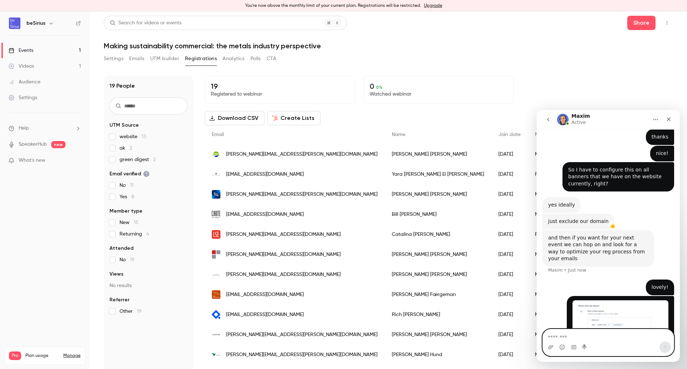
click at [591, 300] on img "user says…" at bounding box center [620, 325] width 96 height 51
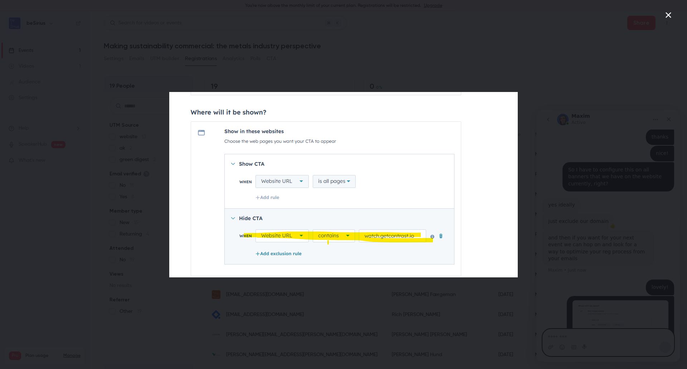
click at [392, 81] on div "Intercom messenger" at bounding box center [343, 184] width 687 height 369
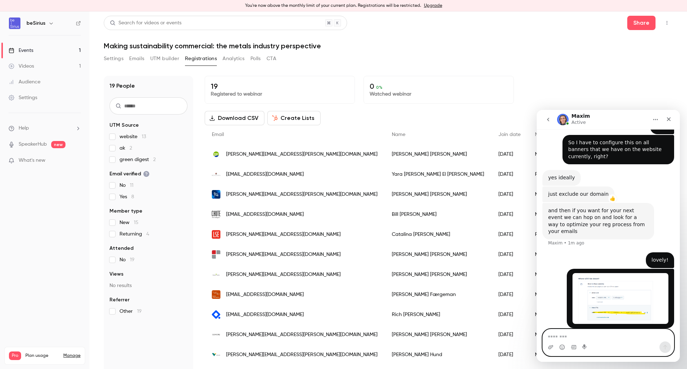
scroll to position [1061, 0]
click at [644, 284] on img "user says…" at bounding box center [620, 298] width 96 height 51
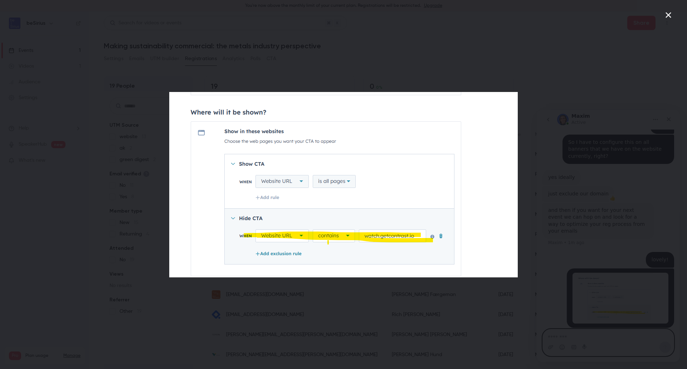
scroll to position [1063, 0]
click at [561, 172] on div "Intercom messenger" at bounding box center [343, 184] width 687 height 369
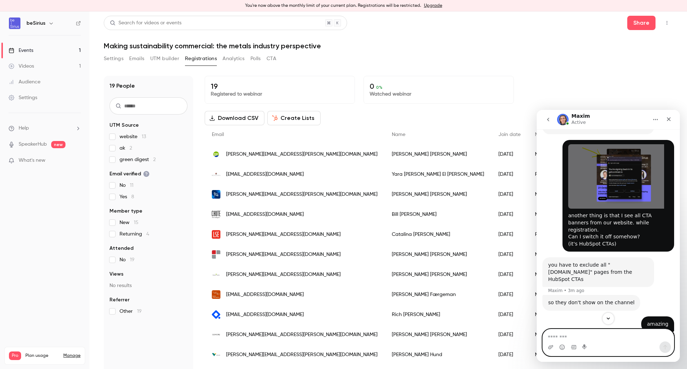
scroll to position [848, 0]
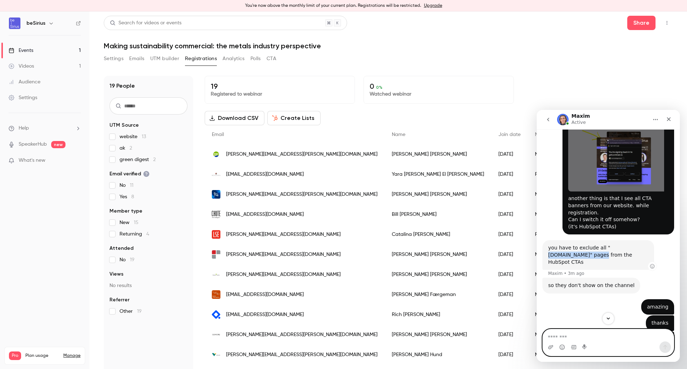
drag, startPoint x: 550, startPoint y: 233, endPoint x: 593, endPoint y: 236, distance: 43.0
click at [593, 244] on div "you have to exclude all "watch.getcontrast.io" pages from the HubSpot CTAs" at bounding box center [598, 254] width 100 height 21
copy div "watch.getcontrast.io"
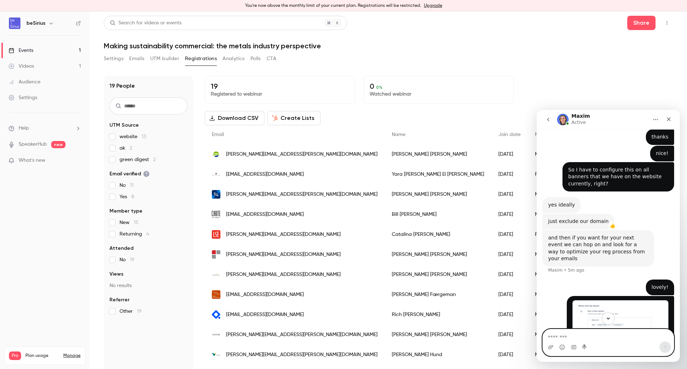
scroll to position [1055, 0]
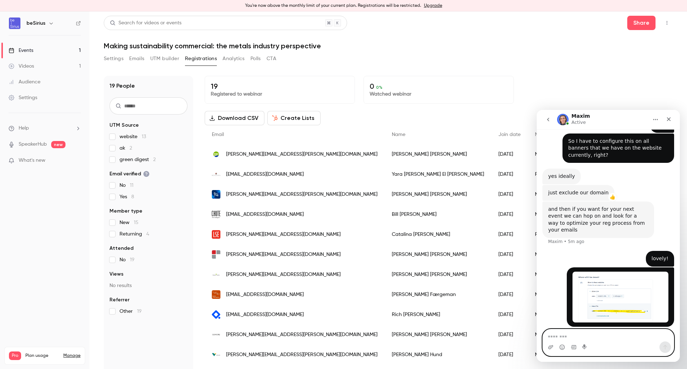
click at [582, 339] on textarea "Message…" at bounding box center [608, 335] width 131 height 12
type textarea "**********"
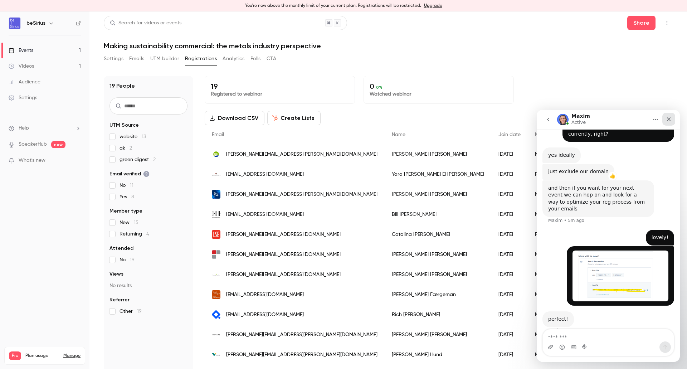
click at [669, 117] on icon "Close" at bounding box center [669, 119] width 6 height 6
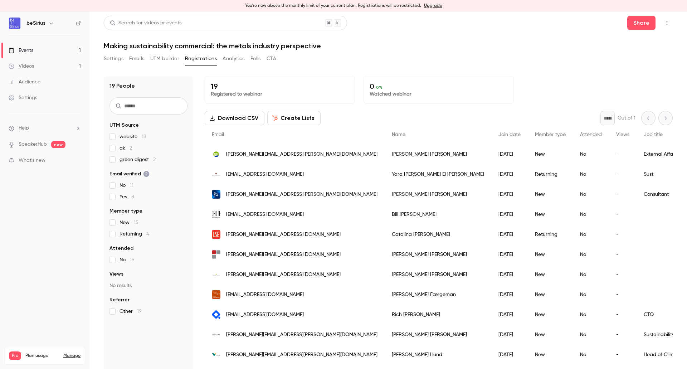
scroll to position [1069, 0]
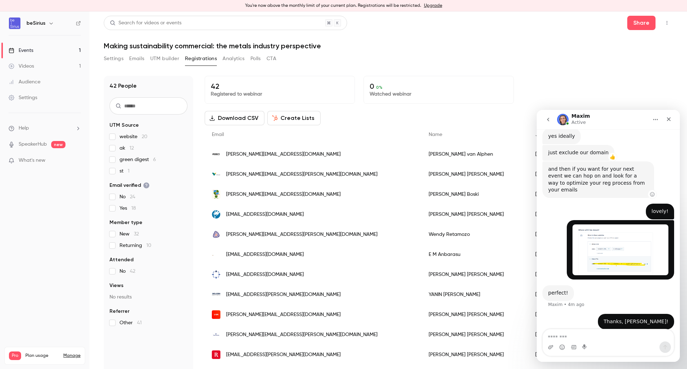
scroll to position [1097, 0]
click at [36, 50] on link "Events 1" at bounding box center [44, 51] width 89 height 16
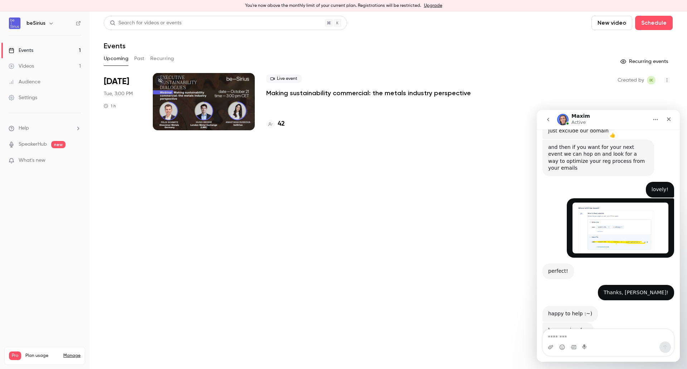
scroll to position [1134, 0]
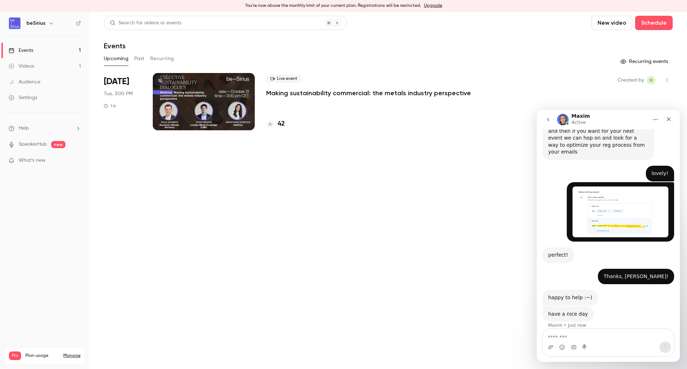
click at [328, 219] on main "Search for videos or events New video Schedule Events Upcoming Past Recurring R…" at bounding box center [387, 189] width 597 height 357
click at [281, 125] on h4 "42" at bounding box center [281, 124] width 7 height 10
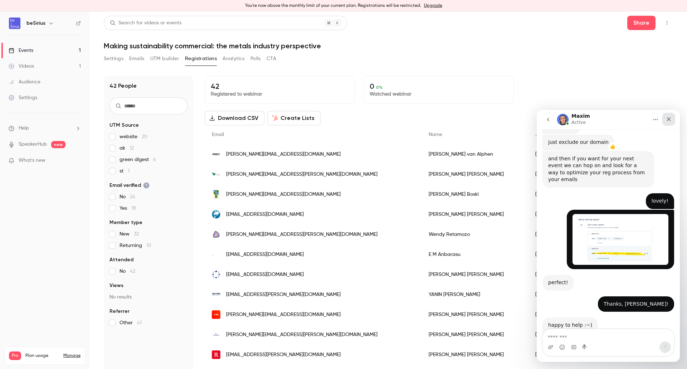
click at [669, 118] on icon "Close" at bounding box center [669, 119] width 4 height 4
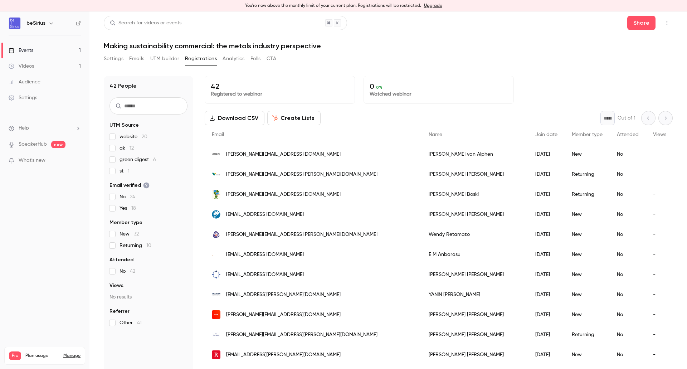
scroll to position [1107, 0]
click at [31, 65] on div "Videos" at bounding box center [21, 66] width 25 height 7
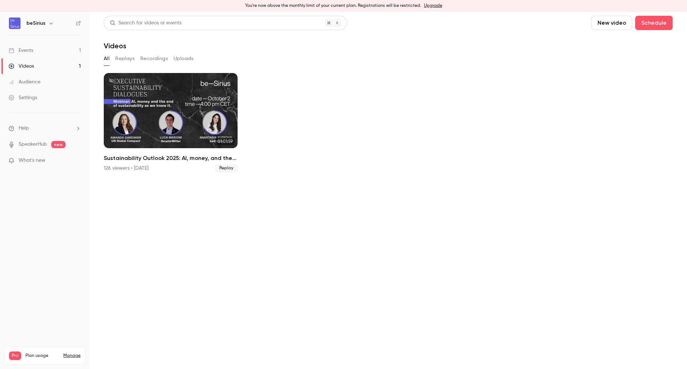
click at [32, 50] on div "Events" at bounding box center [21, 50] width 25 height 7
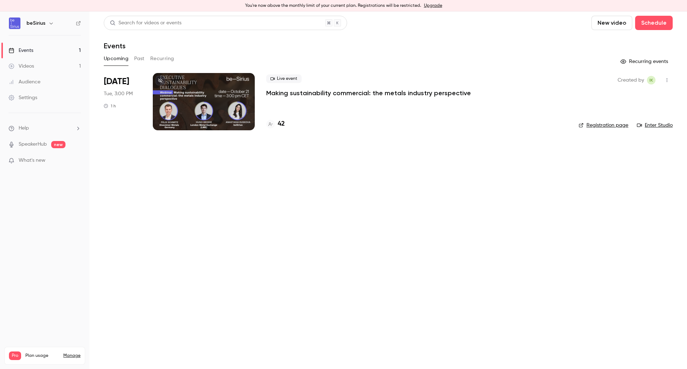
click at [206, 98] on div at bounding box center [204, 101] width 102 height 57
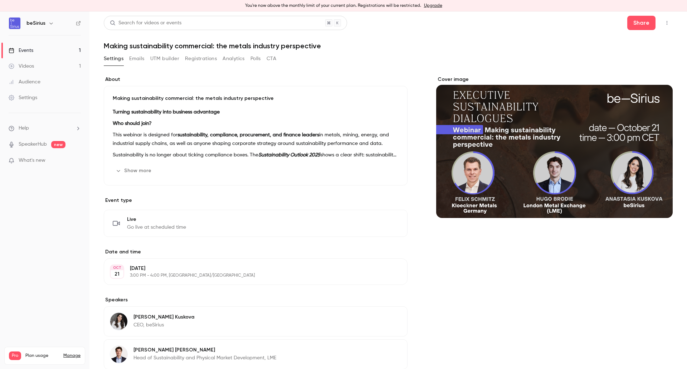
click at [29, 75] on link "Audience" at bounding box center [44, 82] width 89 height 16
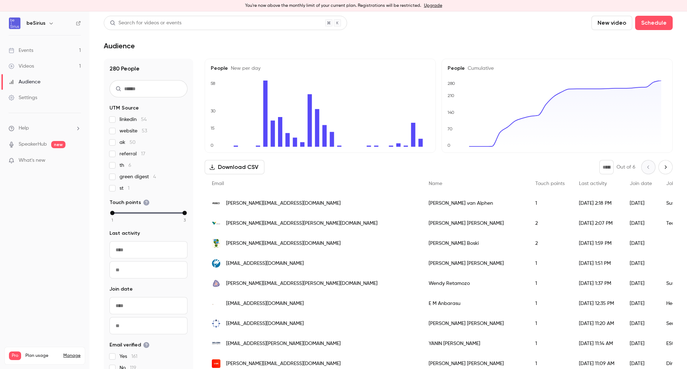
click at [661, 167] on icon "Next page" at bounding box center [665, 167] width 8 height 6
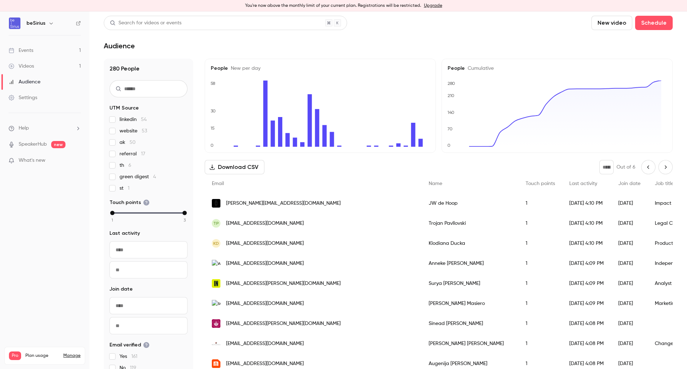
click at [661, 167] on icon "Next page" at bounding box center [665, 167] width 8 height 6
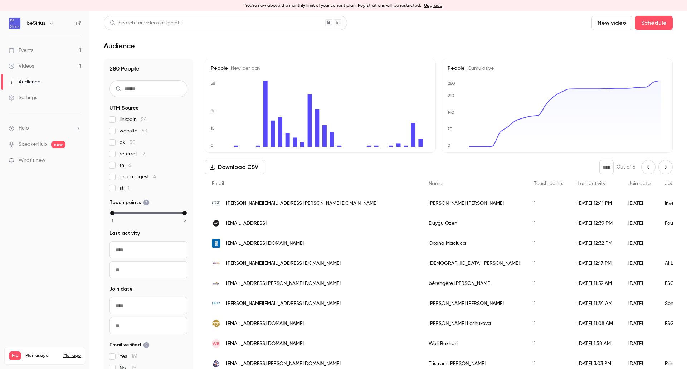
click at [661, 167] on icon "Next page" at bounding box center [665, 167] width 8 height 6
type input "*"
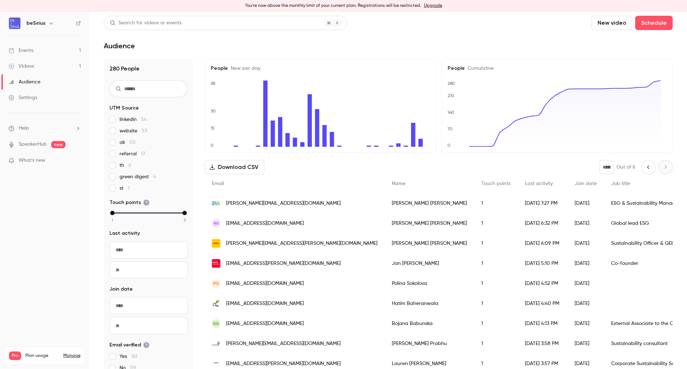
click at [42, 52] on link "Events 1" at bounding box center [44, 51] width 89 height 16
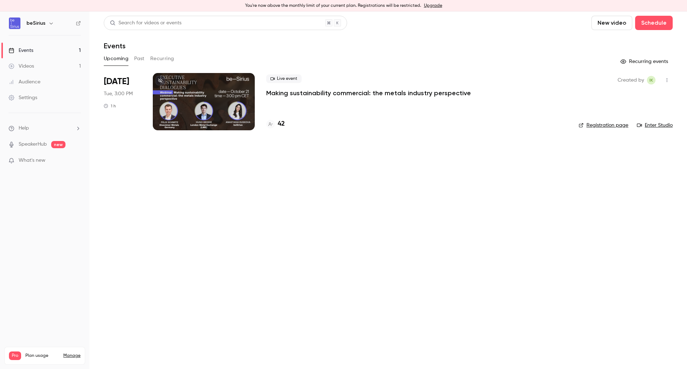
click at [135, 55] on button "Past" at bounding box center [139, 58] width 10 height 11
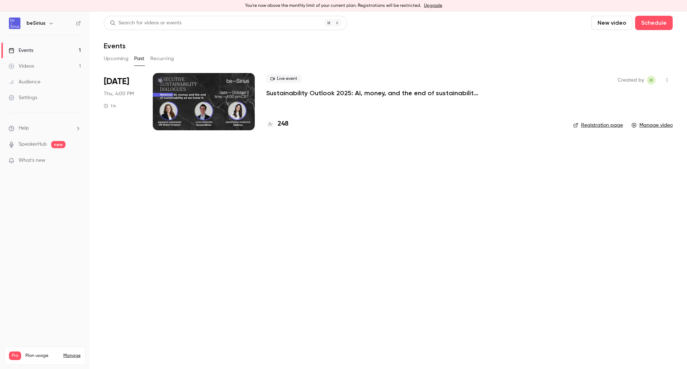
click at [165, 56] on button "Recurring" at bounding box center [162, 58] width 24 height 11
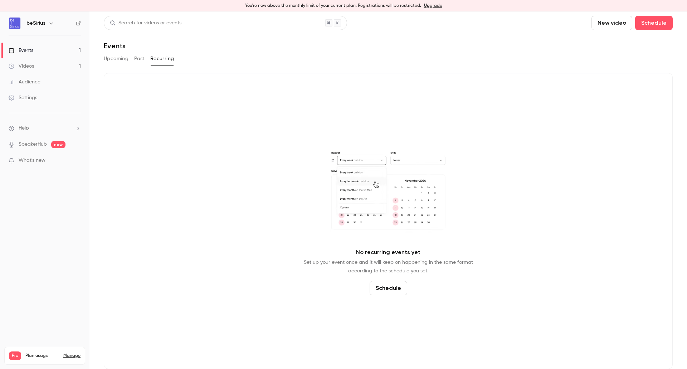
click at [140, 62] on button "Past" at bounding box center [139, 58] width 10 height 11
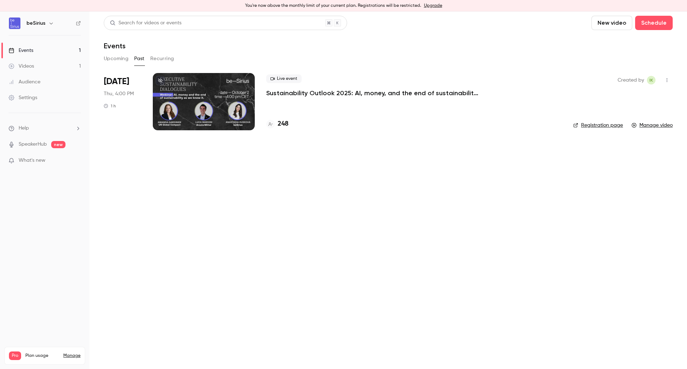
click at [112, 61] on button "Upcoming" at bounding box center [116, 58] width 25 height 11
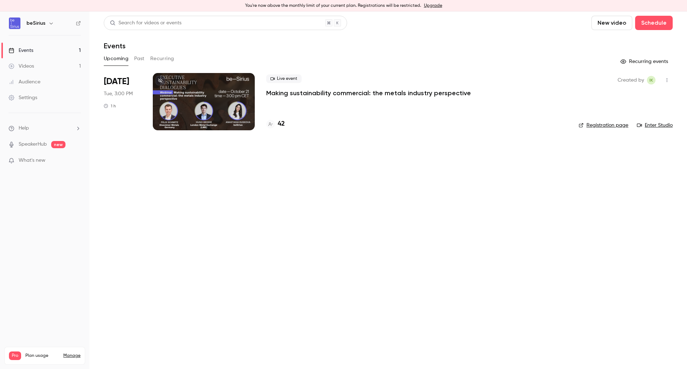
click at [34, 49] on link "Events 1" at bounding box center [44, 51] width 89 height 16
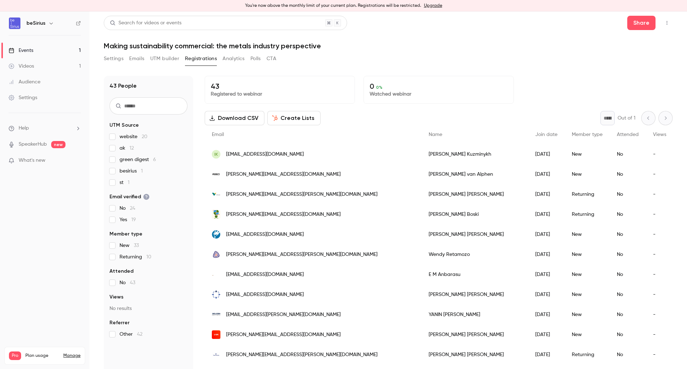
click at [213, 88] on p "43" at bounding box center [280, 86] width 138 height 9
click at [262, 154] on span "[EMAIL_ADDRESS][DOMAIN_NAME]" at bounding box center [265, 155] width 78 height 8
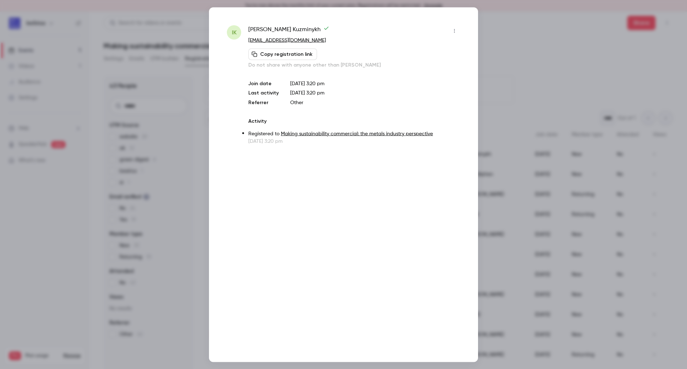
click at [453, 32] on icon "button" at bounding box center [454, 30] width 6 height 5
click at [433, 69] on div "Remove registration" at bounding box center [426, 67] width 54 height 7
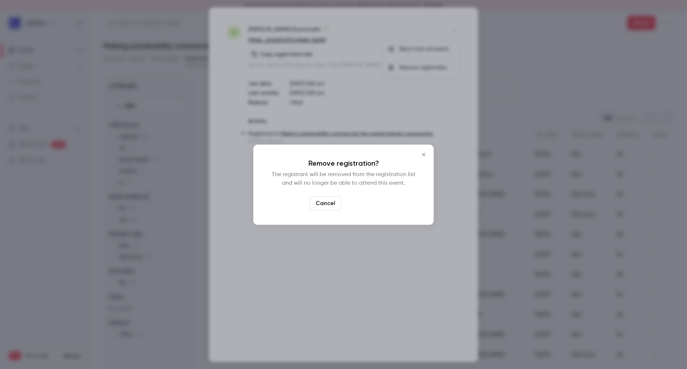
click at [364, 200] on button "Confirm" at bounding box center [361, 203] width 34 height 14
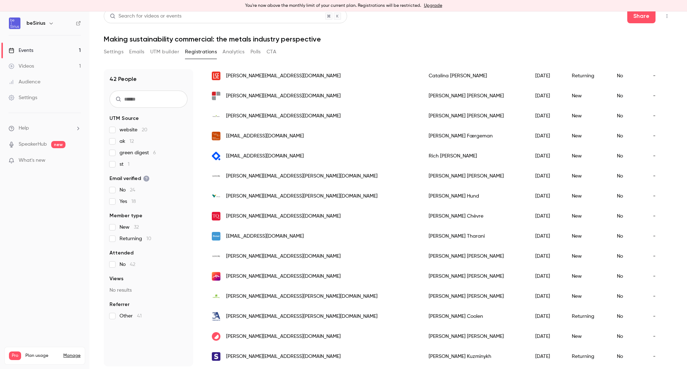
scroll to position [9, 0]
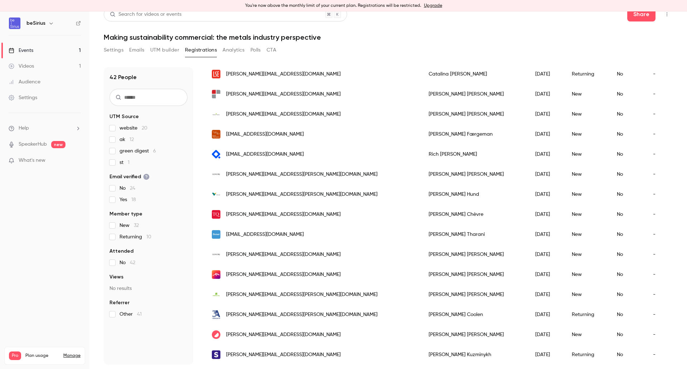
click at [257, 352] on span "[PERSON_NAME][EMAIL_ADDRESS][DOMAIN_NAME]" at bounding box center [283, 355] width 114 height 8
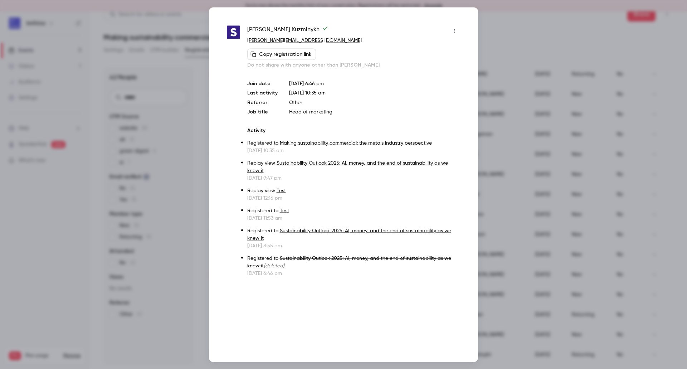
click at [457, 30] on button "button" at bounding box center [453, 30] width 11 height 11
click at [428, 28] on div at bounding box center [343, 184] width 687 height 369
click at [536, 27] on div at bounding box center [343, 184] width 687 height 369
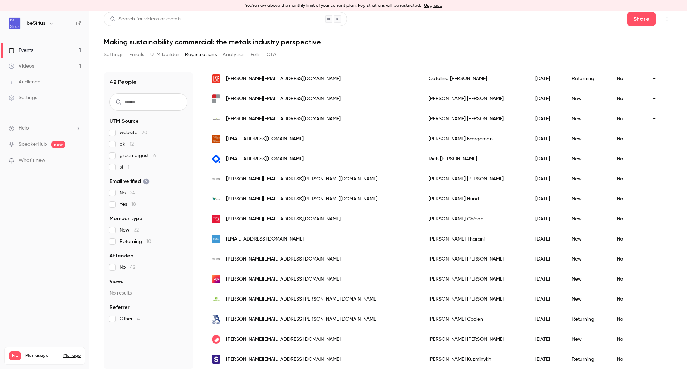
scroll to position [0, 0]
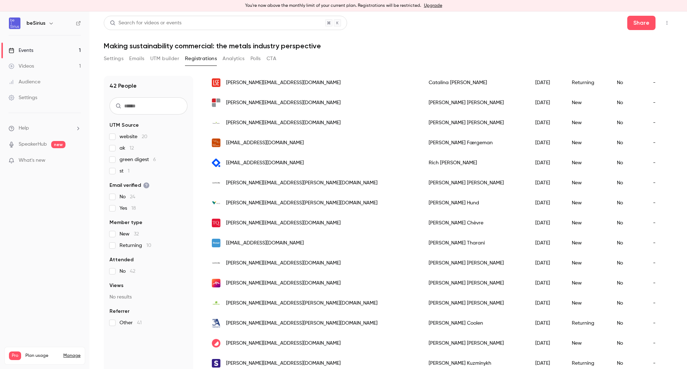
click at [42, 47] on link "Events 1" at bounding box center [44, 51] width 89 height 16
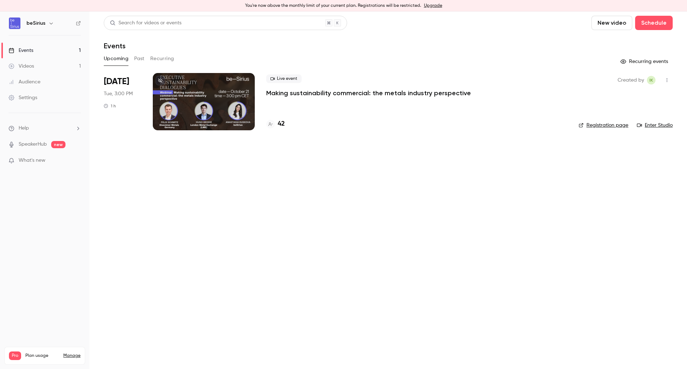
click at [30, 95] on div "Settings" at bounding box center [23, 97] width 29 height 7
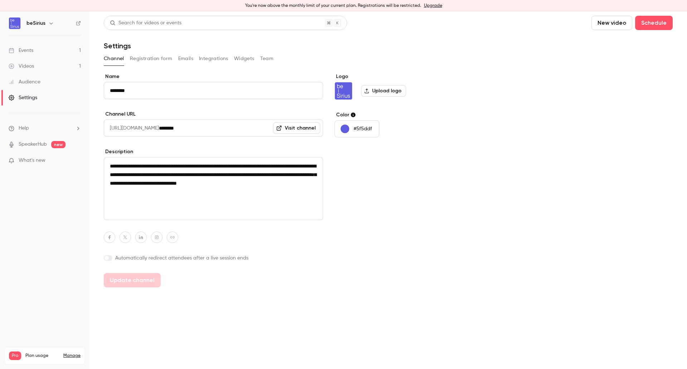
click at [146, 58] on button "Registration form" at bounding box center [151, 58] width 43 height 11
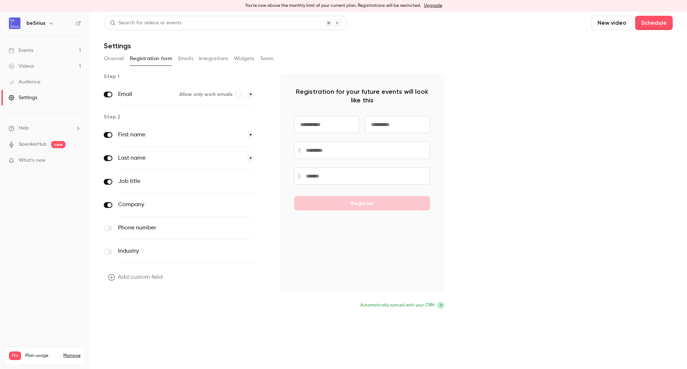
click at [129, 306] on button "Update form" at bounding box center [128, 306] width 48 height 14
drag, startPoint x: 183, startPoint y: 59, endPoint x: 191, endPoint y: 64, distance: 8.5
click at [183, 61] on button "Emails" at bounding box center [185, 58] width 15 height 11
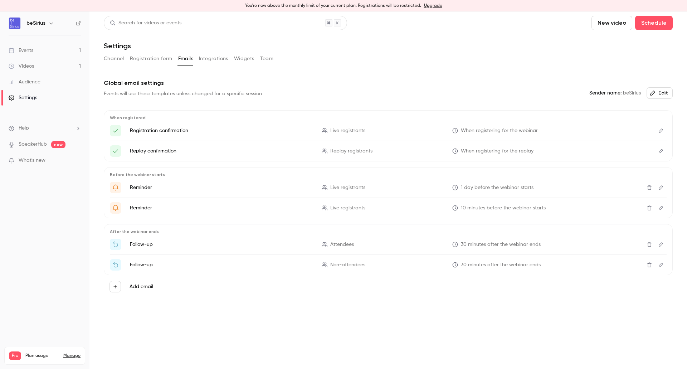
click at [219, 61] on button "Integrations" at bounding box center [213, 58] width 29 height 11
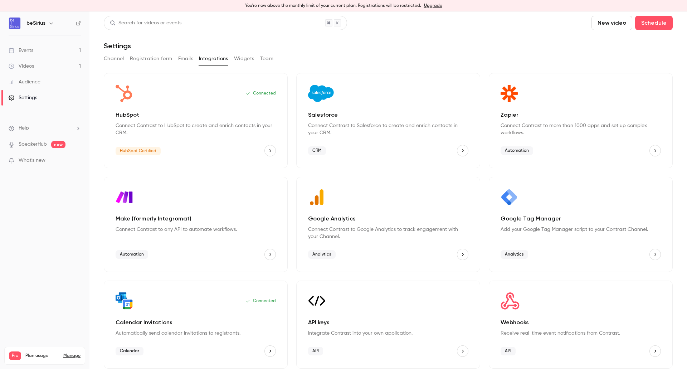
drag, startPoint x: 239, startPoint y: 58, endPoint x: 240, endPoint y: 61, distance: 3.6
click at [239, 59] on button "Widgets" at bounding box center [244, 58] width 20 height 11
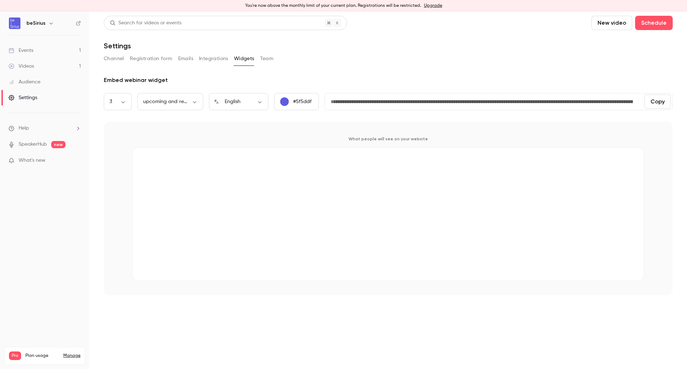
click at [272, 61] on button "Team" at bounding box center [267, 58] width 14 height 11
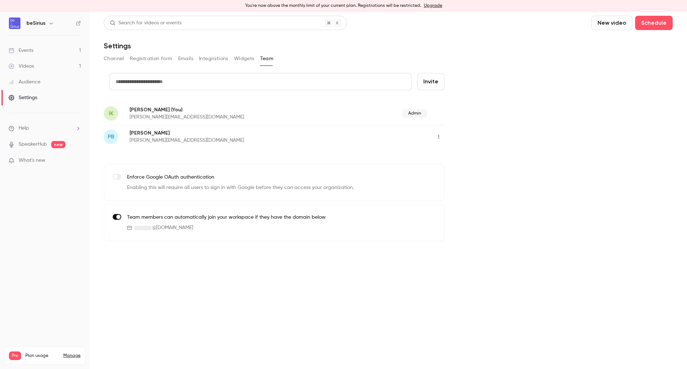
click at [106, 58] on button "Channel" at bounding box center [114, 58] width 20 height 11
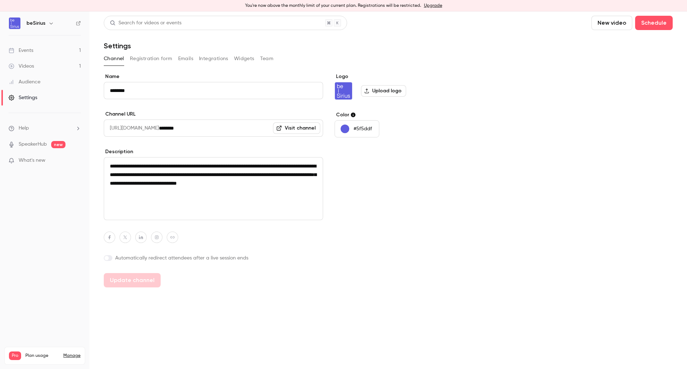
click at [34, 49] on link "Events 1" at bounding box center [44, 51] width 89 height 16
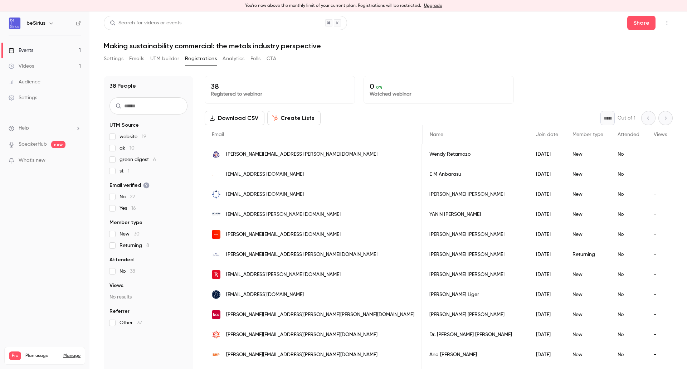
scroll to position [0, 203]
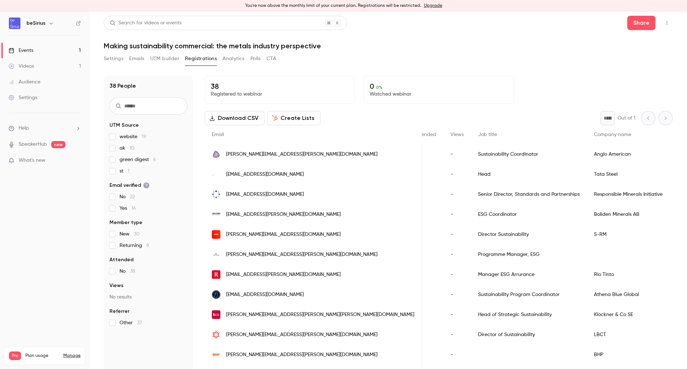
click at [20, 49] on div "Events" at bounding box center [21, 50] width 25 height 7
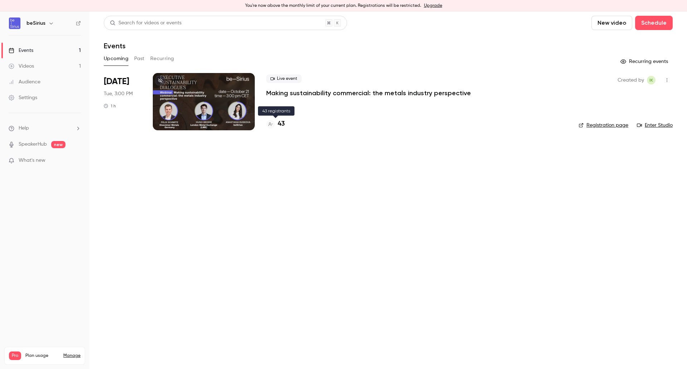
click at [280, 123] on h4 "43" at bounding box center [281, 124] width 7 height 10
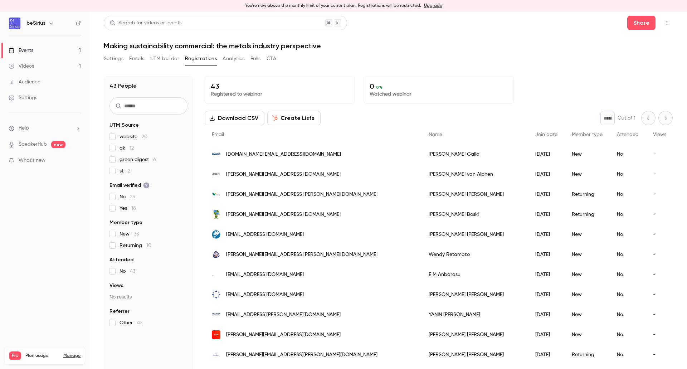
click at [45, 50] on link "Events 1" at bounding box center [44, 51] width 89 height 16
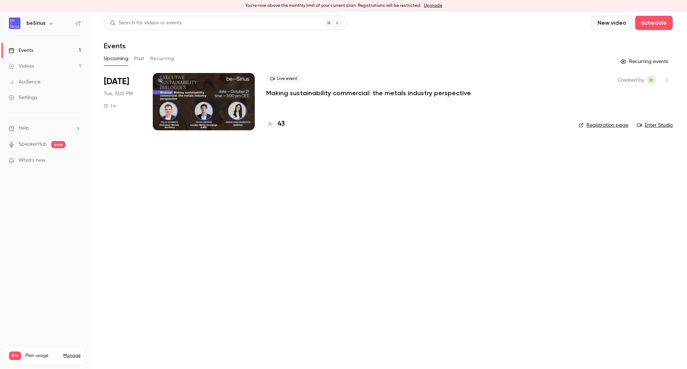
click at [37, 97] on div "Settings" at bounding box center [23, 97] width 29 height 7
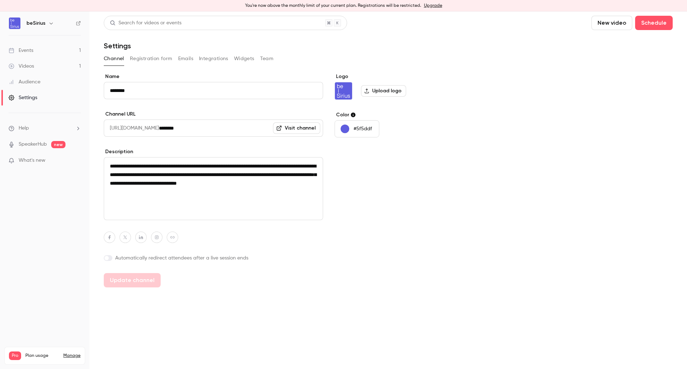
click at [167, 58] on button "Registration form" at bounding box center [151, 58] width 43 height 11
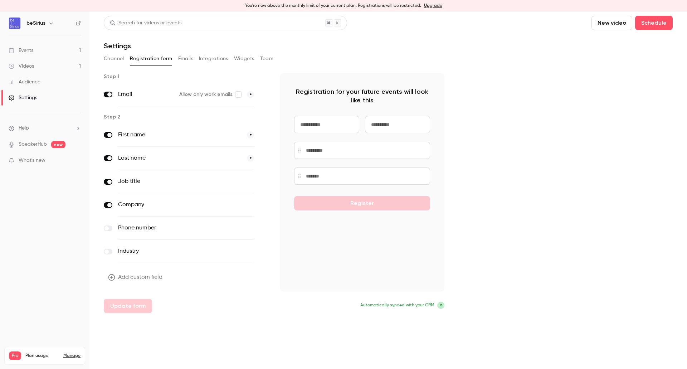
click at [181, 59] on button "Emails" at bounding box center [185, 58] width 15 height 11
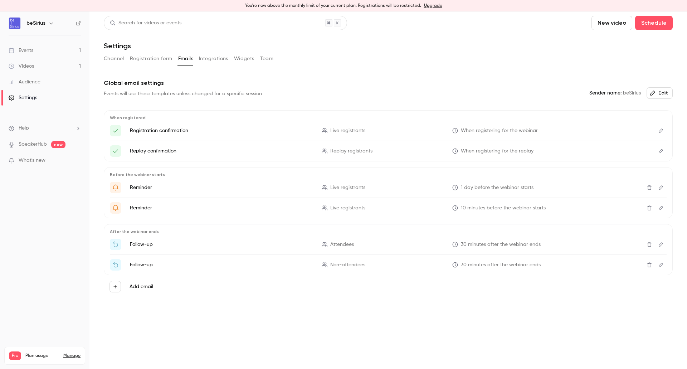
click at [659, 129] on icon "Edit" at bounding box center [661, 130] width 6 height 5
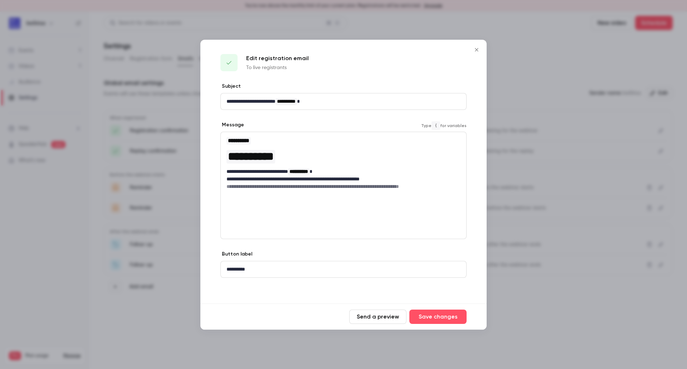
click at [338, 189] on h6 "**********" at bounding box center [343, 186] width 234 height 7
click at [432, 194] on div "**********" at bounding box center [343, 163] width 245 height 63
click at [437, 186] on p "**********" at bounding box center [343, 187] width 234 height 8
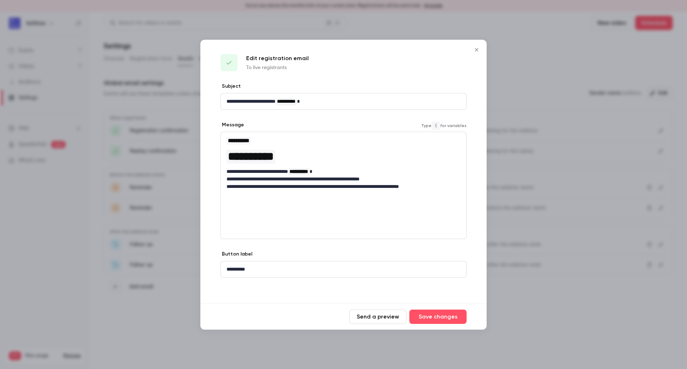
click at [441, 188] on p "**********" at bounding box center [343, 187] width 234 height 8
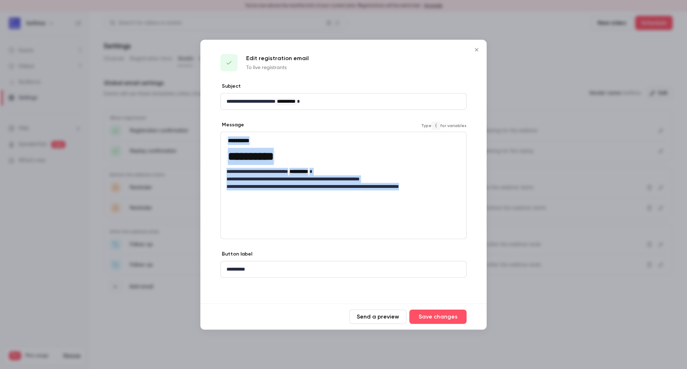
drag, startPoint x: 446, startPoint y: 187, endPoint x: 191, endPoint y: 188, distance: 255.7
click at [191, 188] on div "**********" at bounding box center [343, 184] width 687 height 369
drag, startPoint x: 386, startPoint y: 169, endPoint x: 396, endPoint y: 170, distance: 9.4
click at [387, 169] on p "**********" at bounding box center [343, 172] width 234 height 8
click at [411, 175] on p "**********" at bounding box center [343, 179] width 234 height 8
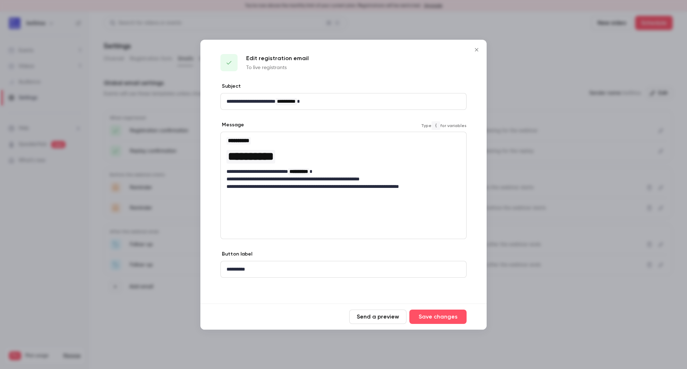
click at [411, 187] on p "**********" at bounding box center [343, 187] width 234 height 8
drag, startPoint x: 443, startPoint y: 187, endPoint x: 215, endPoint y: 187, distance: 227.5
click at [215, 187] on div "**********" at bounding box center [343, 193] width 286 height 221
click at [308, 171] on span "**********" at bounding box center [298, 171] width 19 height 5
click at [355, 168] on p "**********" at bounding box center [343, 172] width 234 height 8
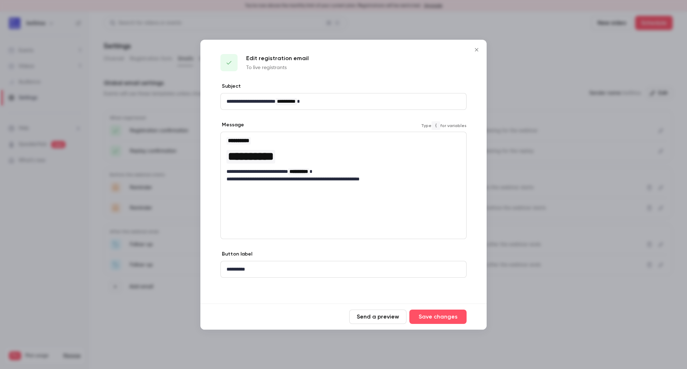
click at [326, 158] on h1 "**********" at bounding box center [343, 156] width 234 height 17
click at [227, 174] on p "**********" at bounding box center [343, 172] width 234 height 8
click at [411, 185] on div "**********" at bounding box center [343, 159] width 245 height 55
click at [445, 316] on button "Save changes" at bounding box center [437, 316] width 57 height 14
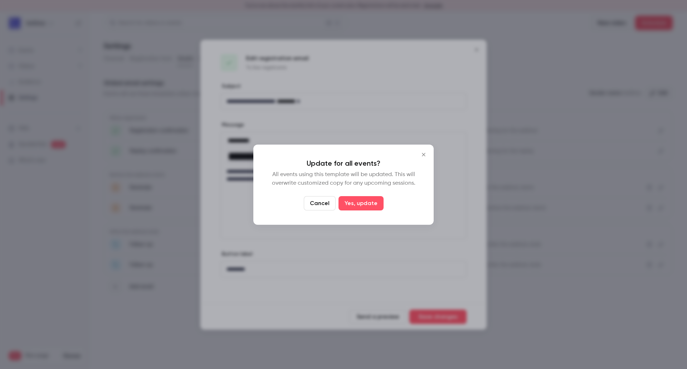
click at [360, 199] on button "Yes, update" at bounding box center [360, 203] width 45 height 14
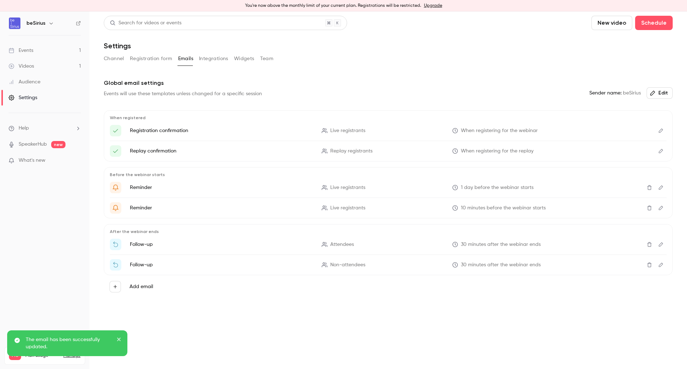
click at [170, 146] on li "Replay confirmation Replay registrants When registering for the replay" at bounding box center [388, 150] width 556 height 11
click at [174, 146] on li "Replay confirmation Replay registrants When registering for the replay" at bounding box center [388, 150] width 556 height 11
click at [661, 151] on icon "Edit" at bounding box center [661, 150] width 6 height 5
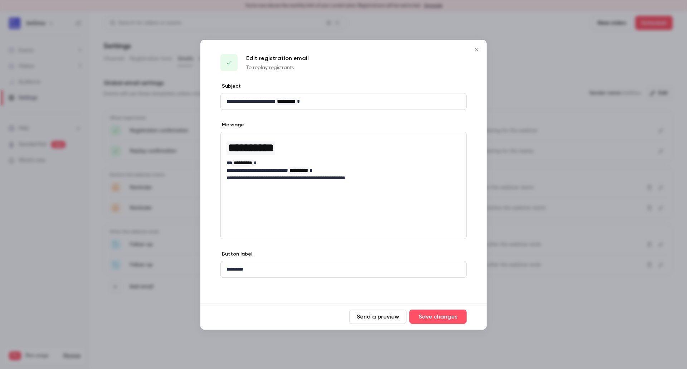
click at [476, 49] on icon "Close" at bounding box center [476, 50] width 9 height 6
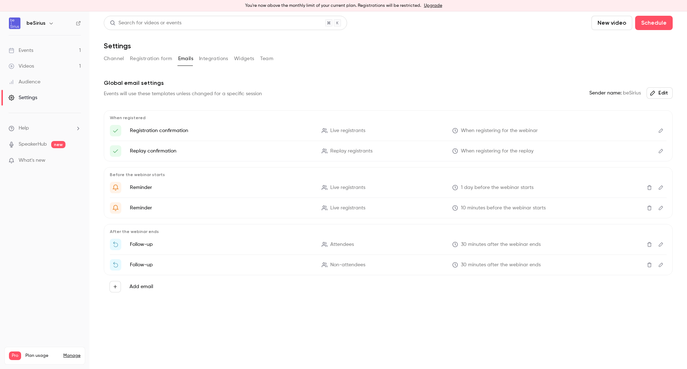
click at [663, 152] on icon "Edit" at bounding box center [661, 150] width 6 height 5
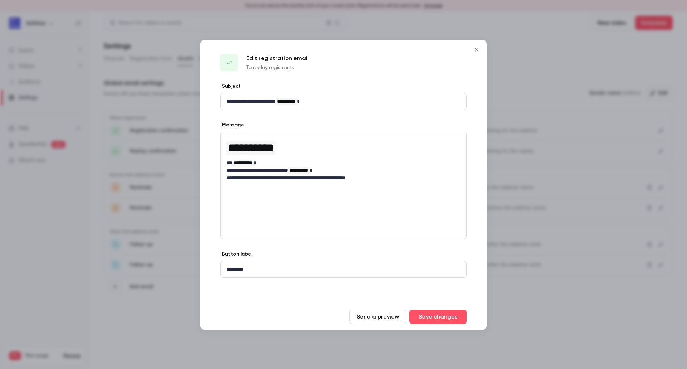
click at [362, 317] on button "Send a preview" at bounding box center [377, 316] width 57 height 14
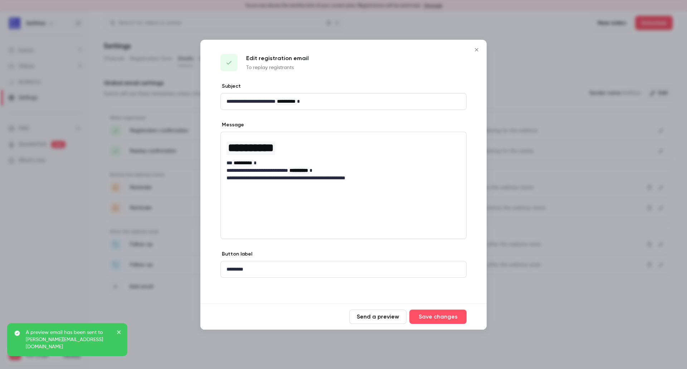
click at [481, 50] on button "Close" at bounding box center [476, 50] width 14 height 14
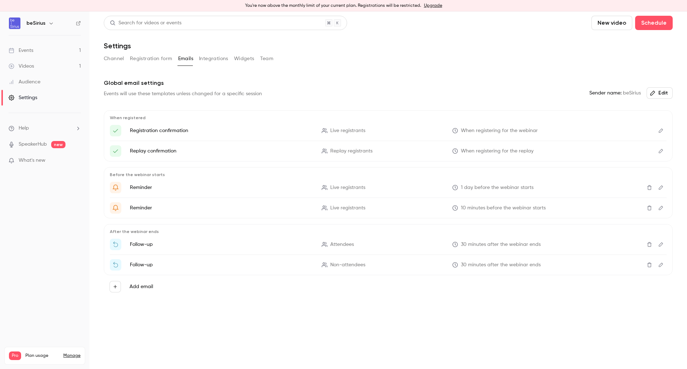
click at [663, 188] on button "Edit" at bounding box center [660, 187] width 11 height 11
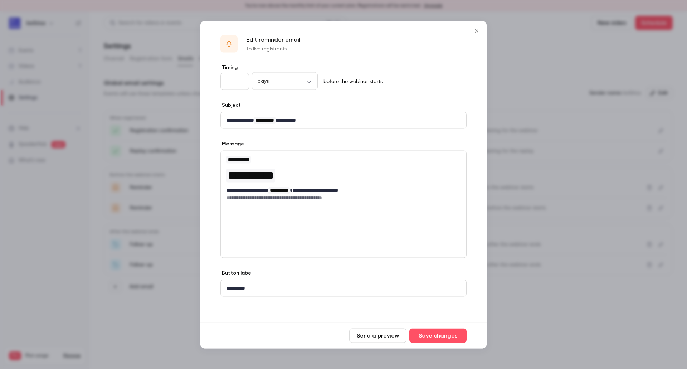
click at [271, 201] on div "**********" at bounding box center [343, 178] width 245 height 55
click at [271, 204] on div "editor" at bounding box center [274, 207] width 6 height 6
click at [383, 203] on div "**********" at bounding box center [343, 178] width 245 height 55
click at [479, 33] on icon "Close" at bounding box center [476, 31] width 9 height 6
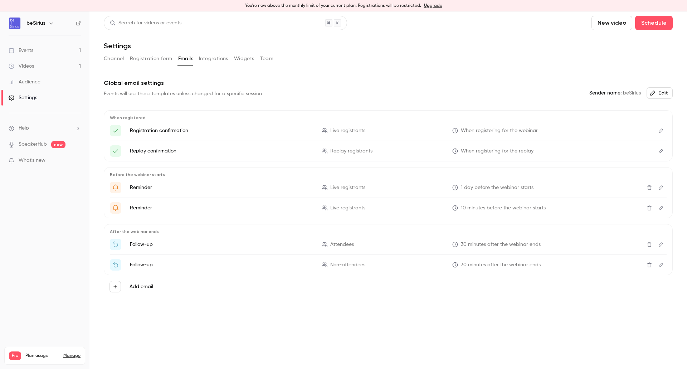
click at [44, 44] on link "Events 1" at bounding box center [44, 51] width 89 height 16
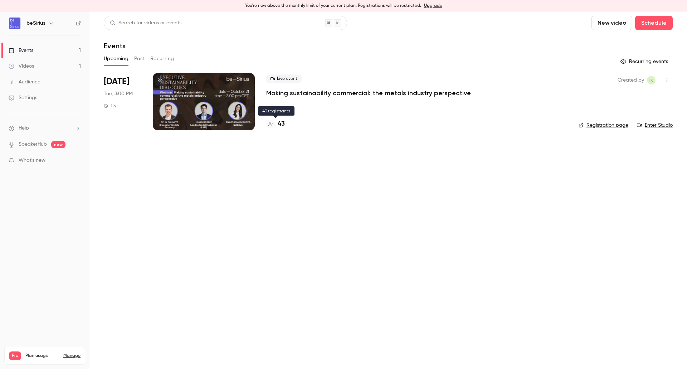
click at [278, 123] on h4 "43" at bounding box center [281, 124] width 7 height 10
